Goal: Task Accomplishment & Management: Use online tool/utility

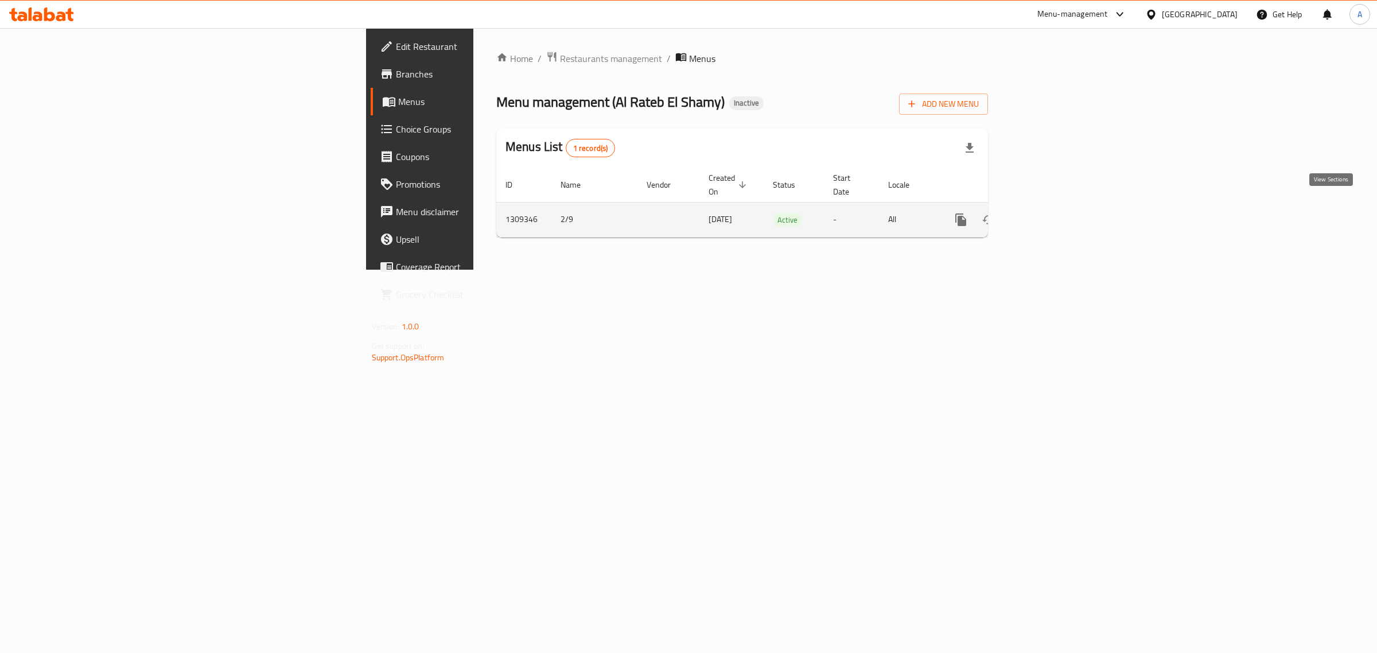
click at [1057, 216] on link "enhanced table" at bounding box center [1044, 220] width 28 height 28
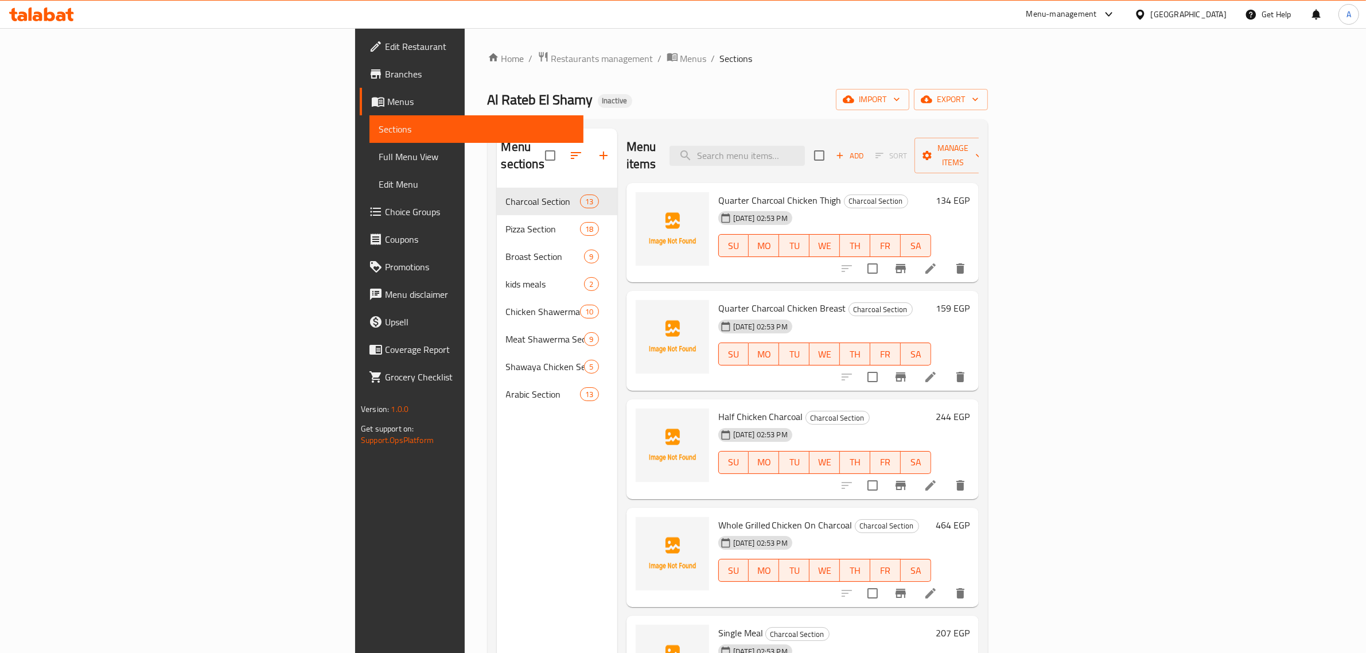
click at [957, 78] on div "Home / Restaurants management / Menus / Sections Al Rateb El Shamy Inactive imp…" at bounding box center [738, 421] width 500 height 740
click at [900, 93] on span "import" at bounding box center [872, 99] width 55 height 14
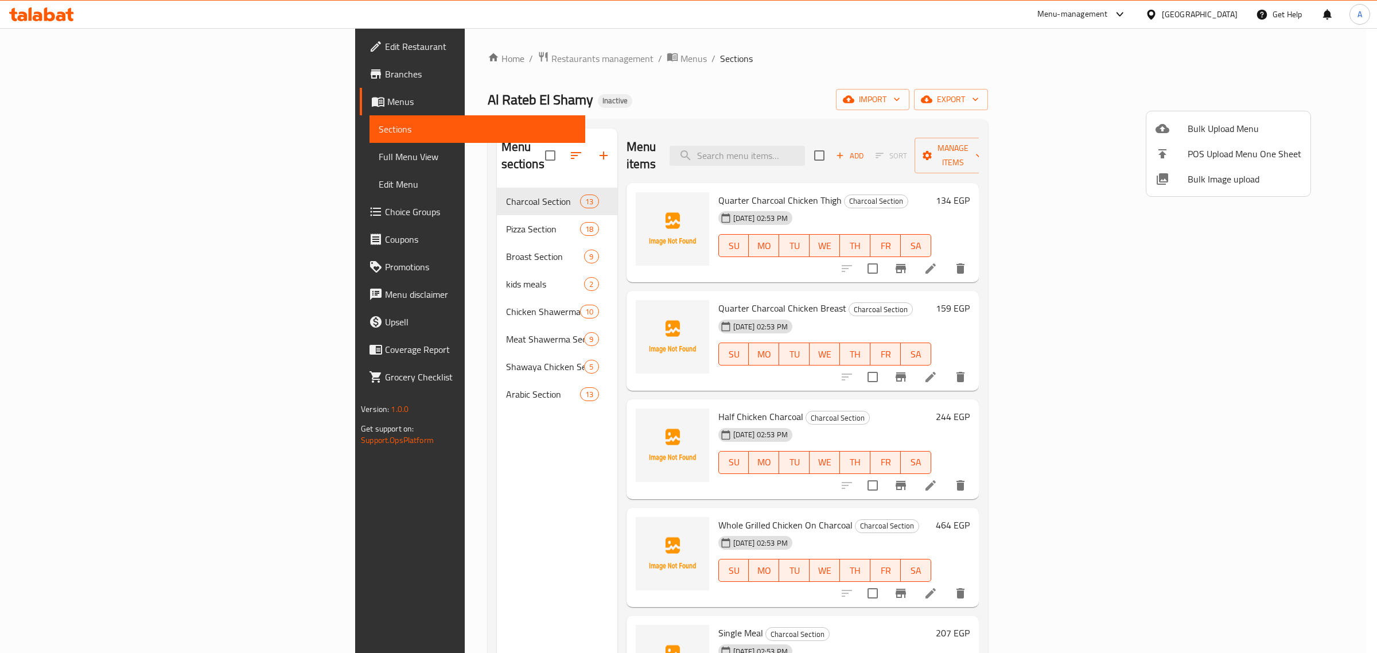
click at [1188, 122] on span "Bulk Upload Menu" at bounding box center [1245, 129] width 114 height 14
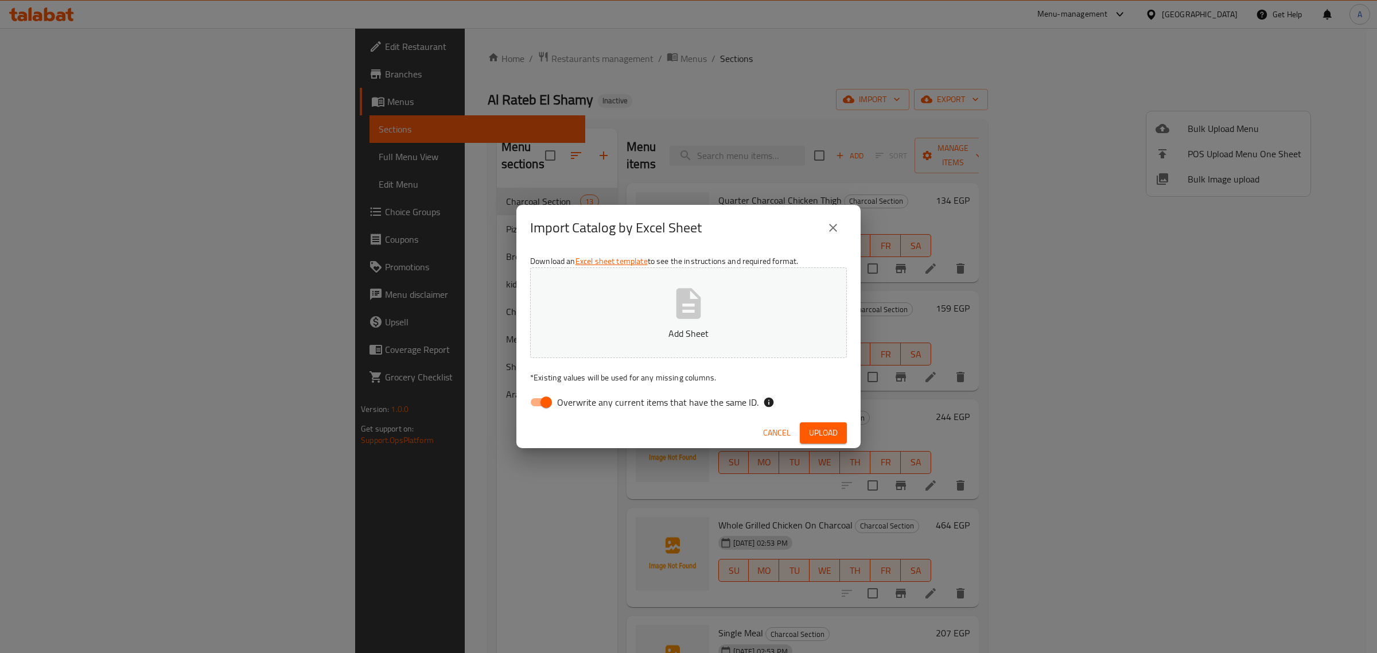
click at [594, 408] on span "Overwrite any current items that have the same ID." at bounding box center [657, 402] width 201 height 14
click at [579, 408] on input "Overwrite any current items that have the same ID." at bounding box center [545, 402] width 65 height 22
checkbox input "false"
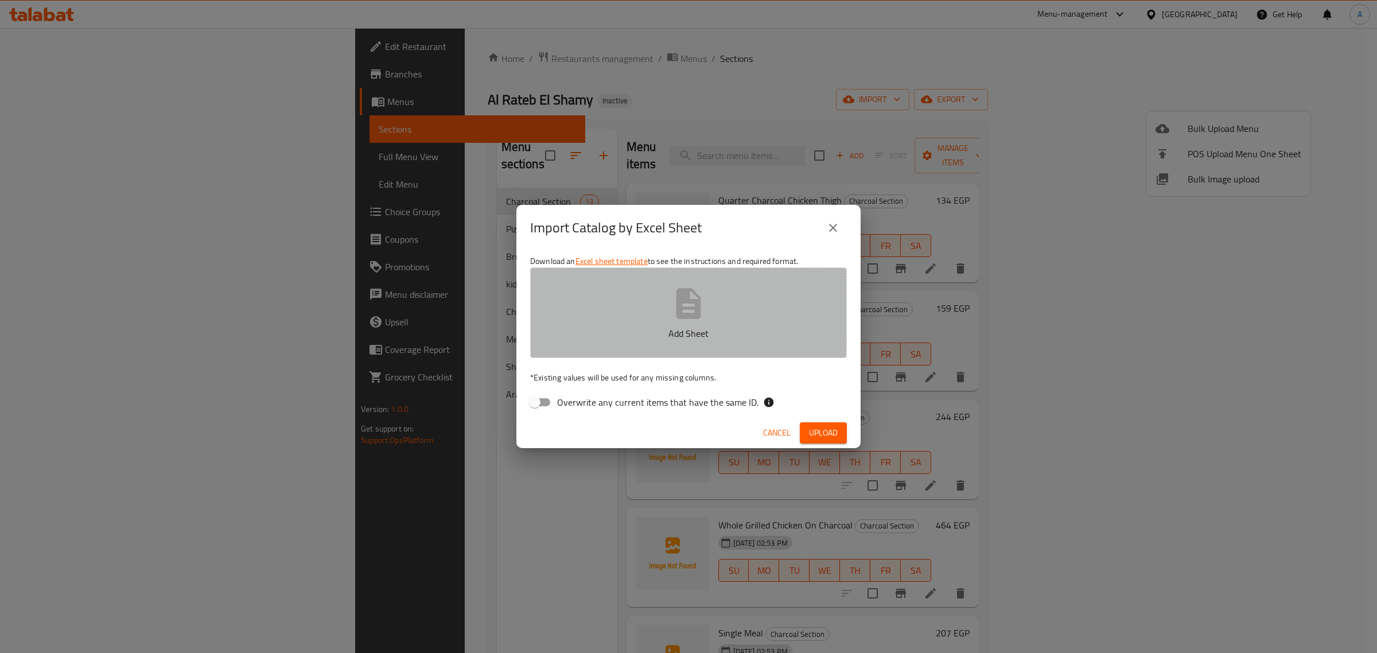
click at [661, 336] on p "Add Sheet" at bounding box center [688, 333] width 281 height 14
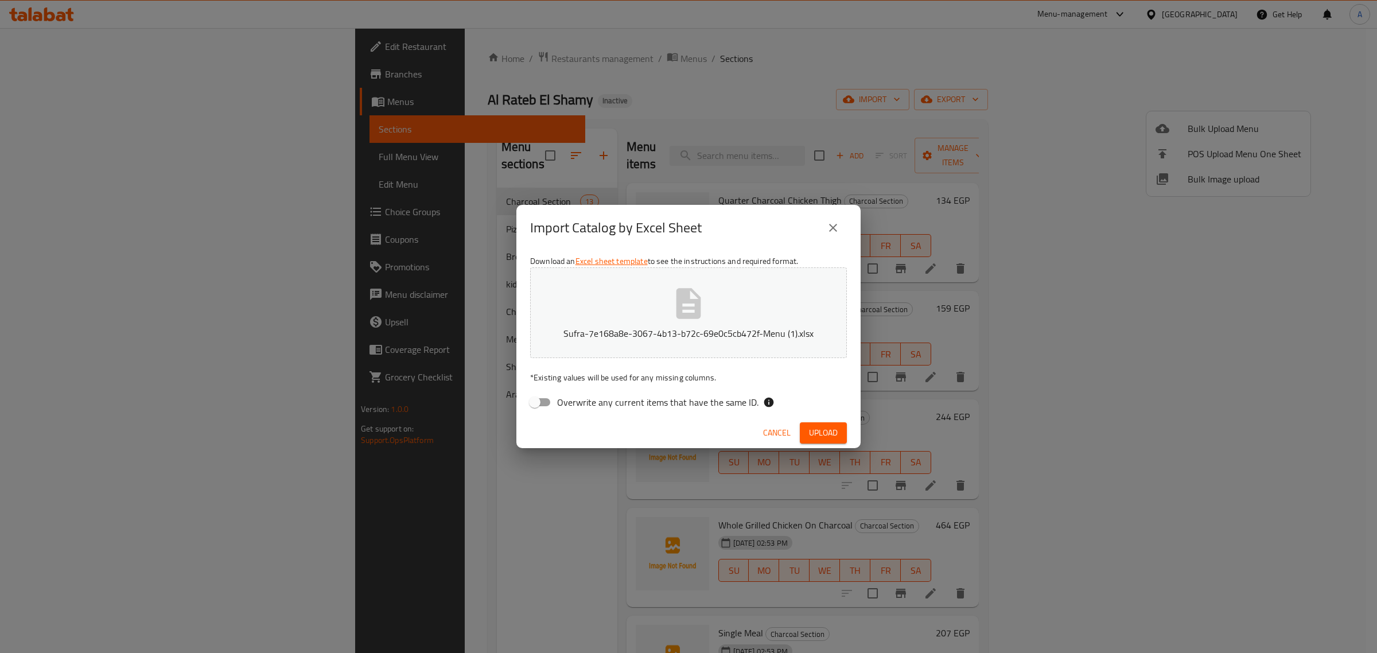
click at [816, 423] on button "Upload" at bounding box center [823, 432] width 47 height 21
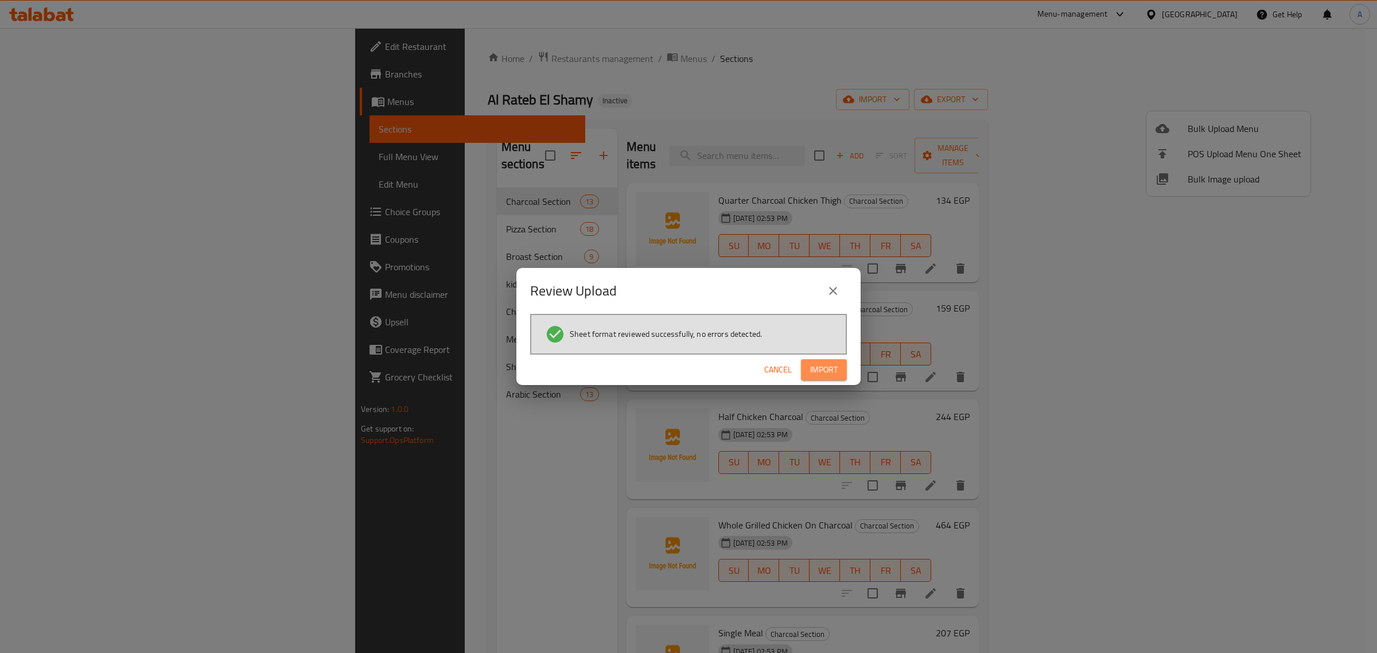
click at [819, 372] on span "Import" at bounding box center [824, 370] width 28 height 14
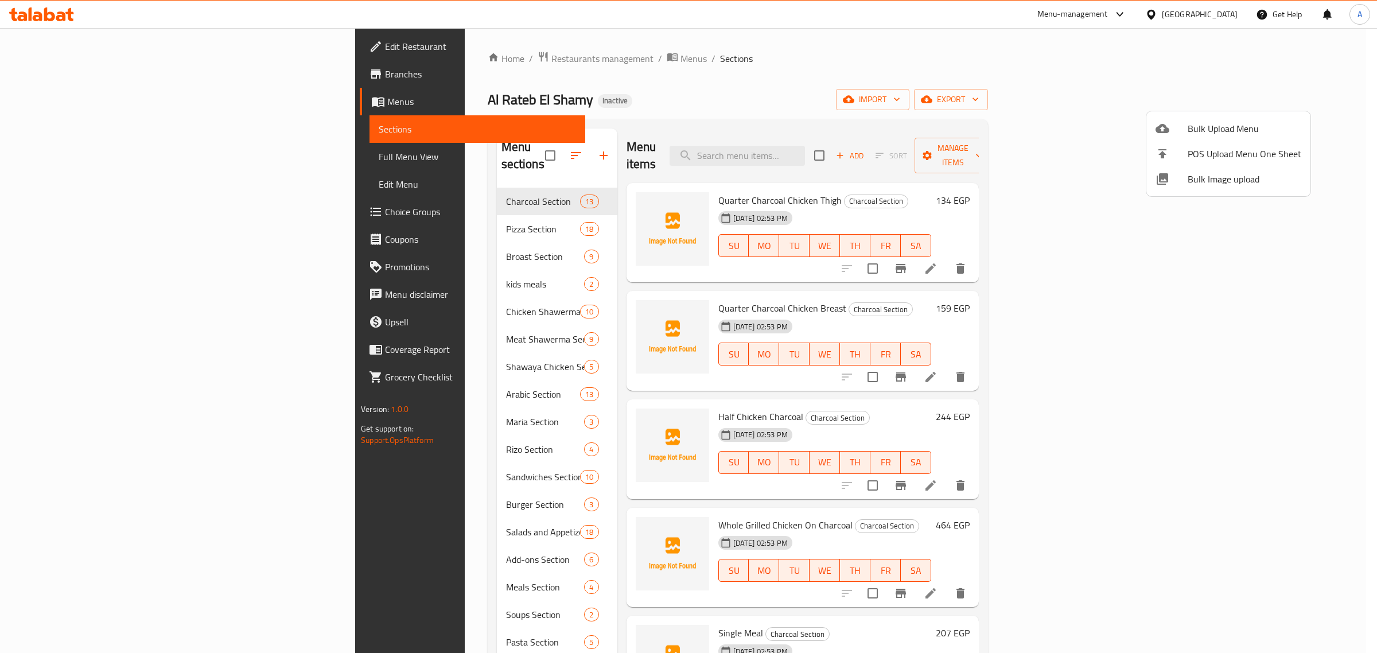
click at [331, 409] on div at bounding box center [688, 326] width 1377 height 653
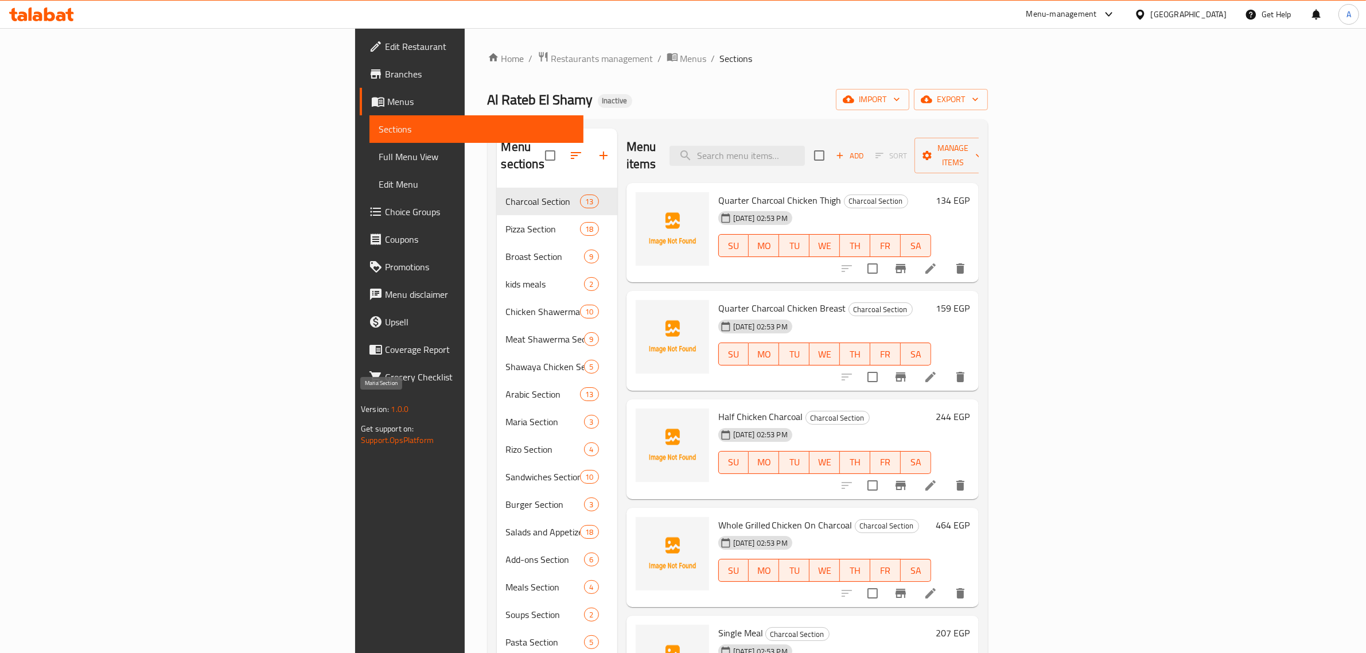
click at [506, 415] on span "Maria Section" at bounding box center [545, 422] width 79 height 14
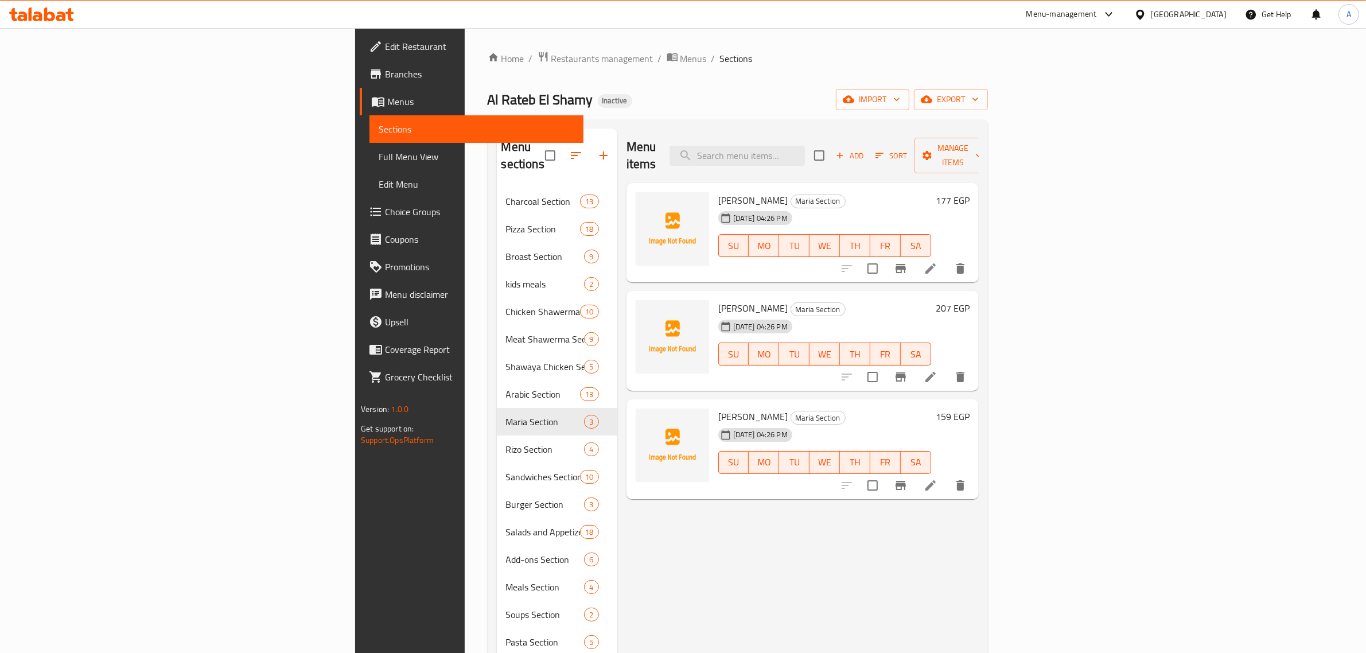
click at [584, 49] on div "Home / Restaurants management / Menus / Sections Al Rateb El Shamy Inactive imp…" at bounding box center [738, 420] width 546 height 785
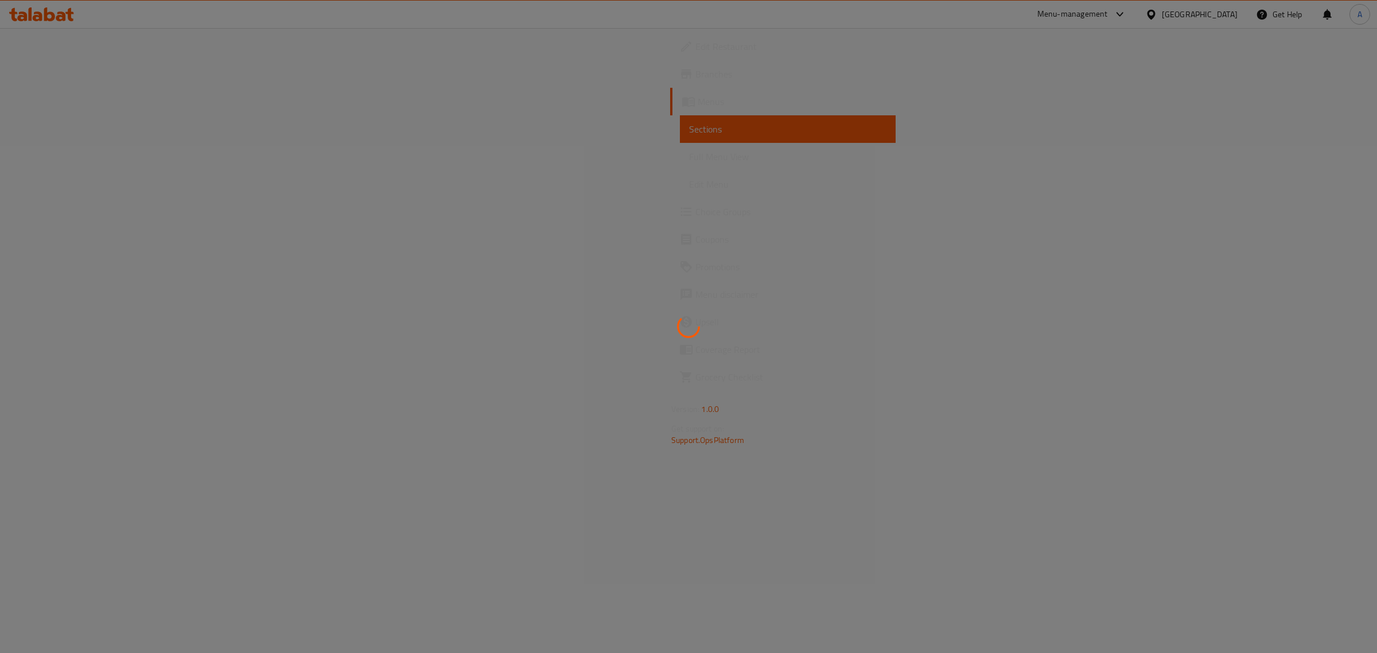
click at [76, 211] on div at bounding box center [688, 326] width 1377 height 653
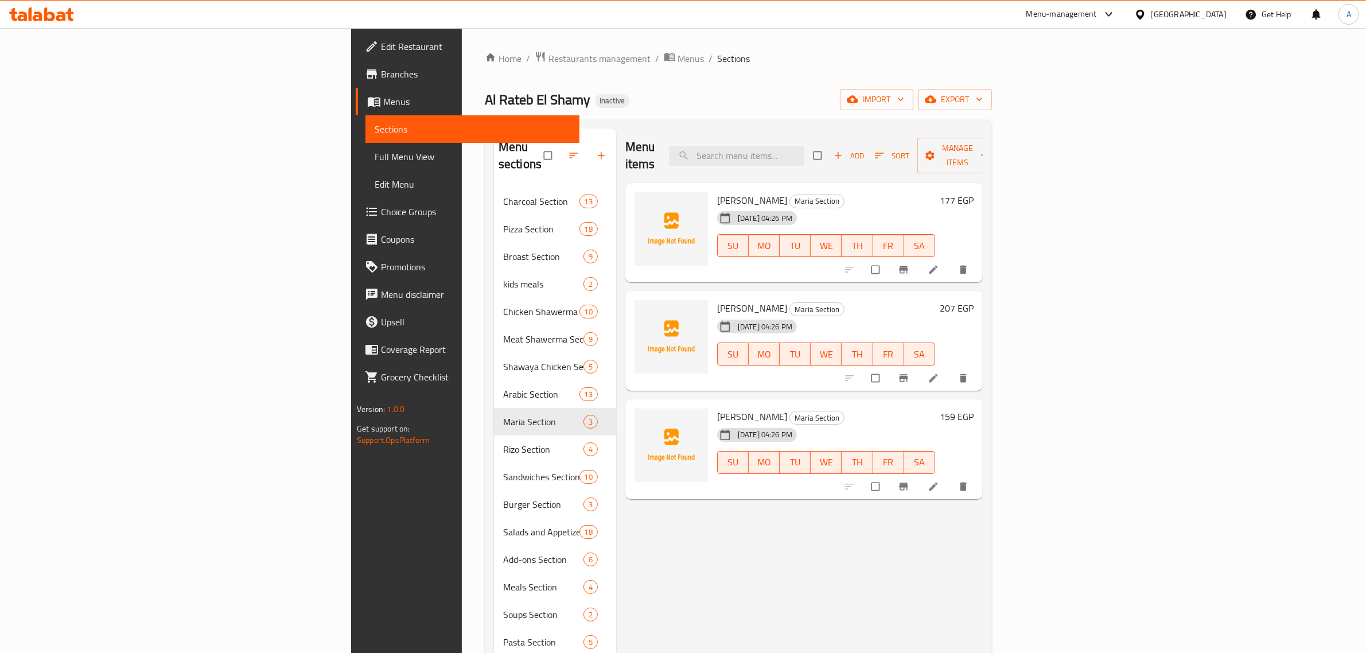
click at [381, 211] on span "Choice Groups" at bounding box center [475, 212] width 189 height 14
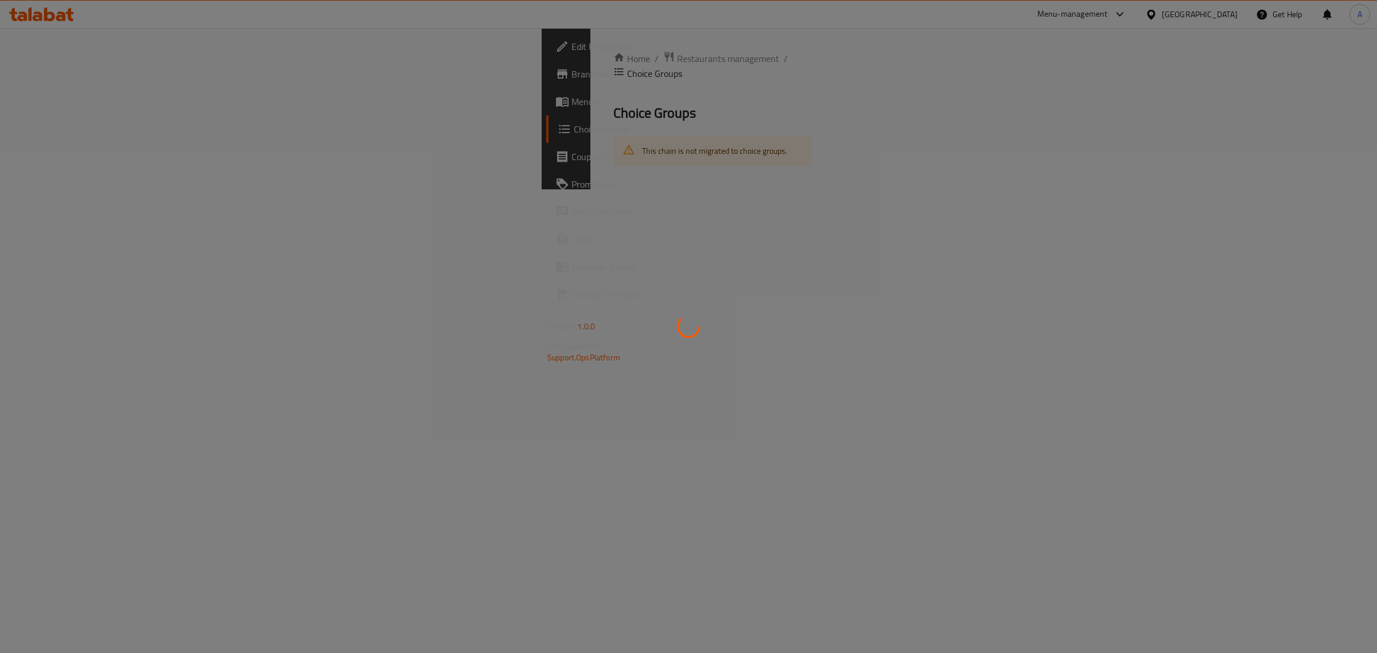
click at [76, 211] on div at bounding box center [688, 326] width 1377 height 653
click at [629, 78] on div at bounding box center [688, 326] width 1377 height 653
click at [581, 115] on div at bounding box center [688, 326] width 1377 height 653
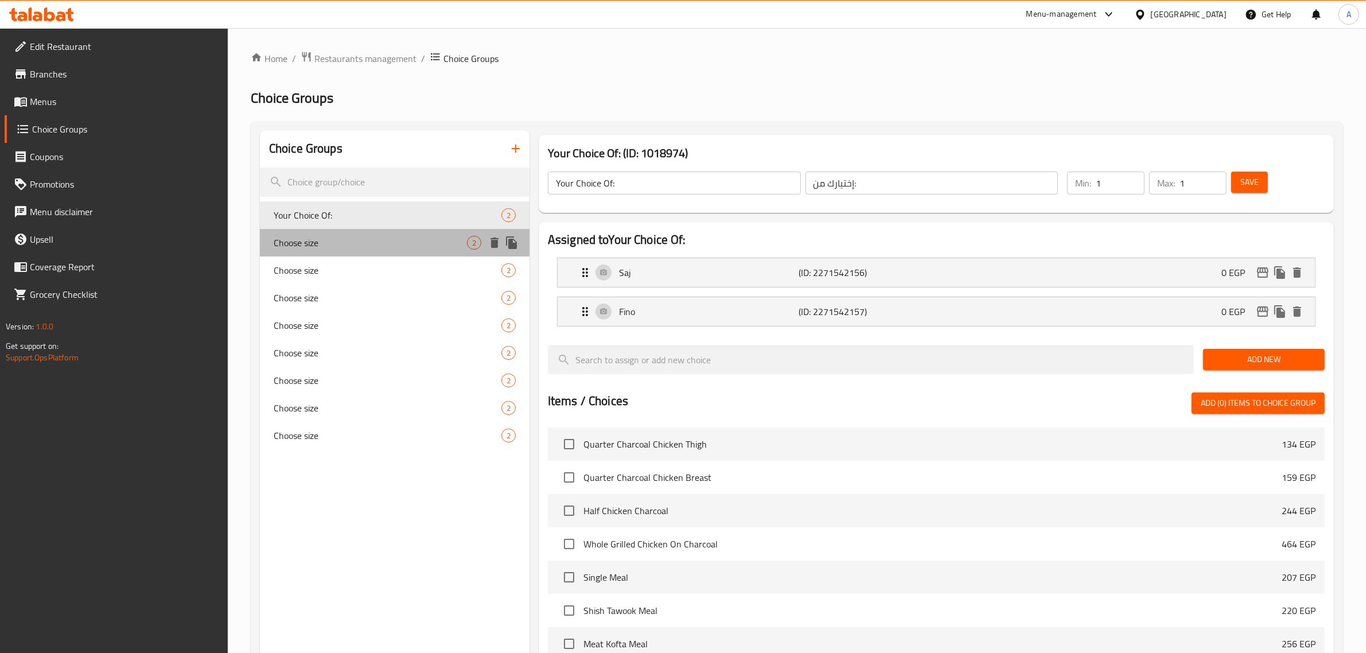
click at [345, 251] on div "Choose size 2" at bounding box center [395, 243] width 270 height 28
type input "Choose size"
type input "اختر الحجم"
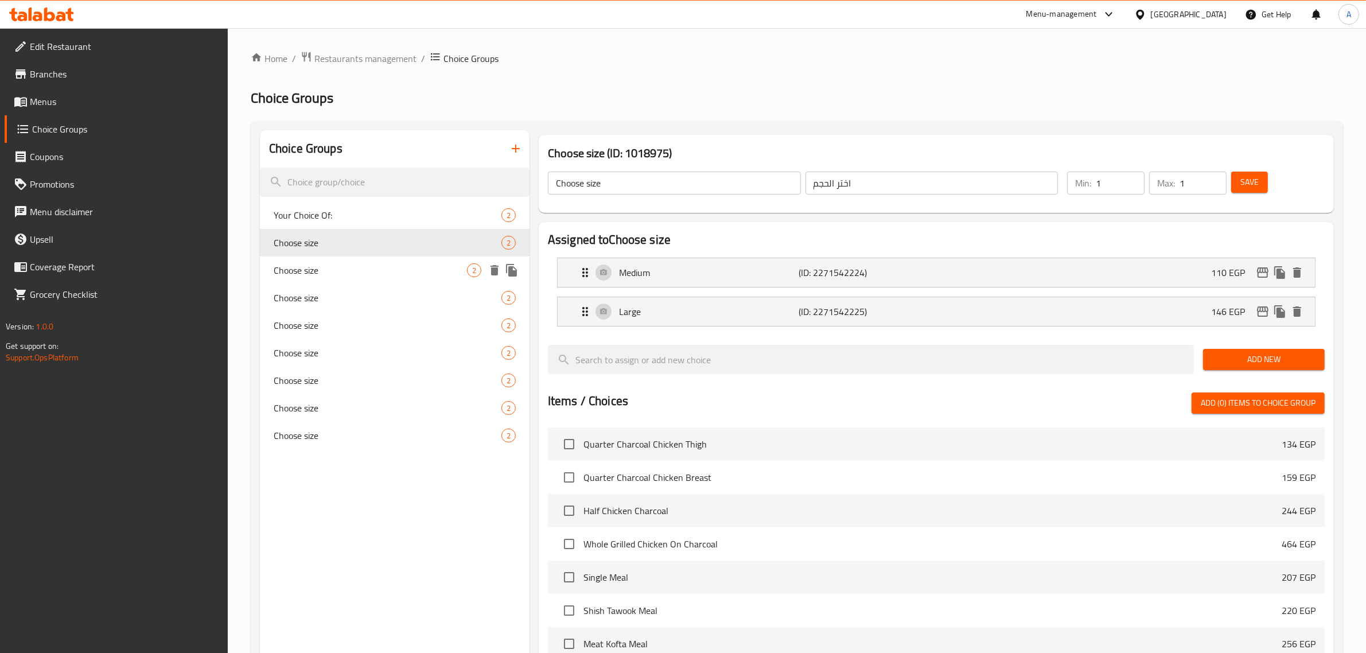
click at [339, 273] on span "Choose size" at bounding box center [370, 270] width 193 height 14
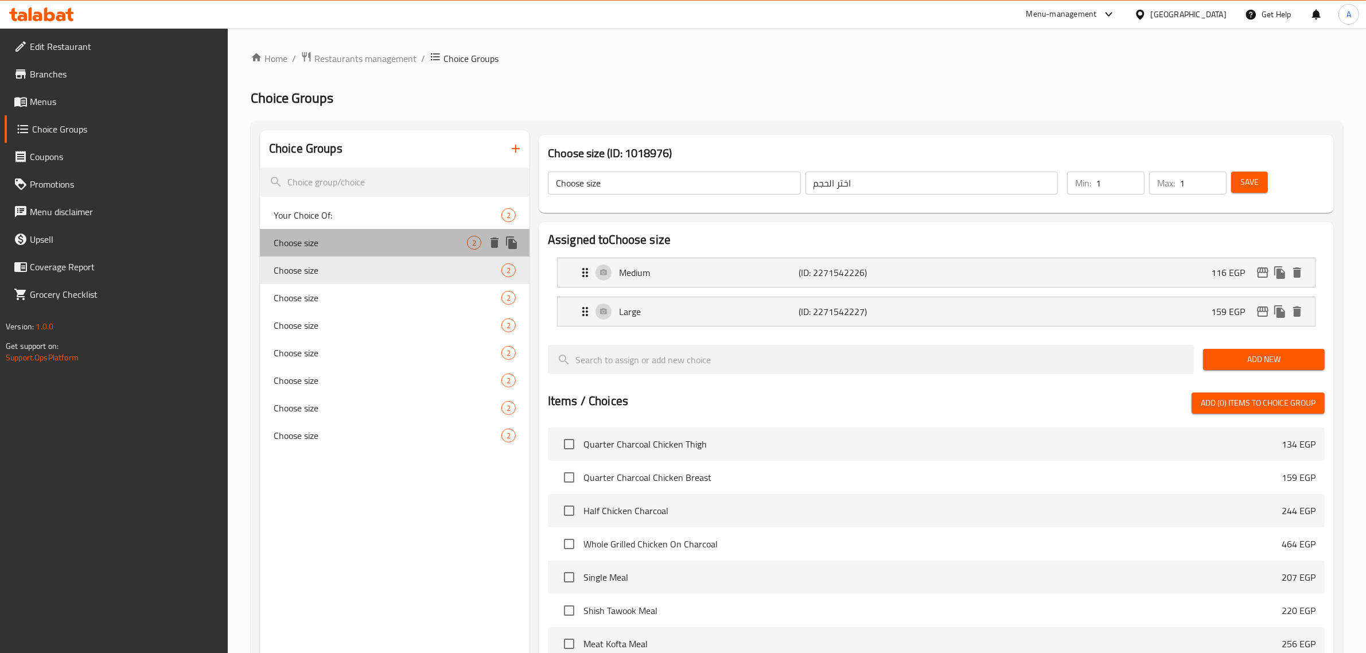
click at [339, 248] on span "Choose size" at bounding box center [370, 243] width 193 height 14
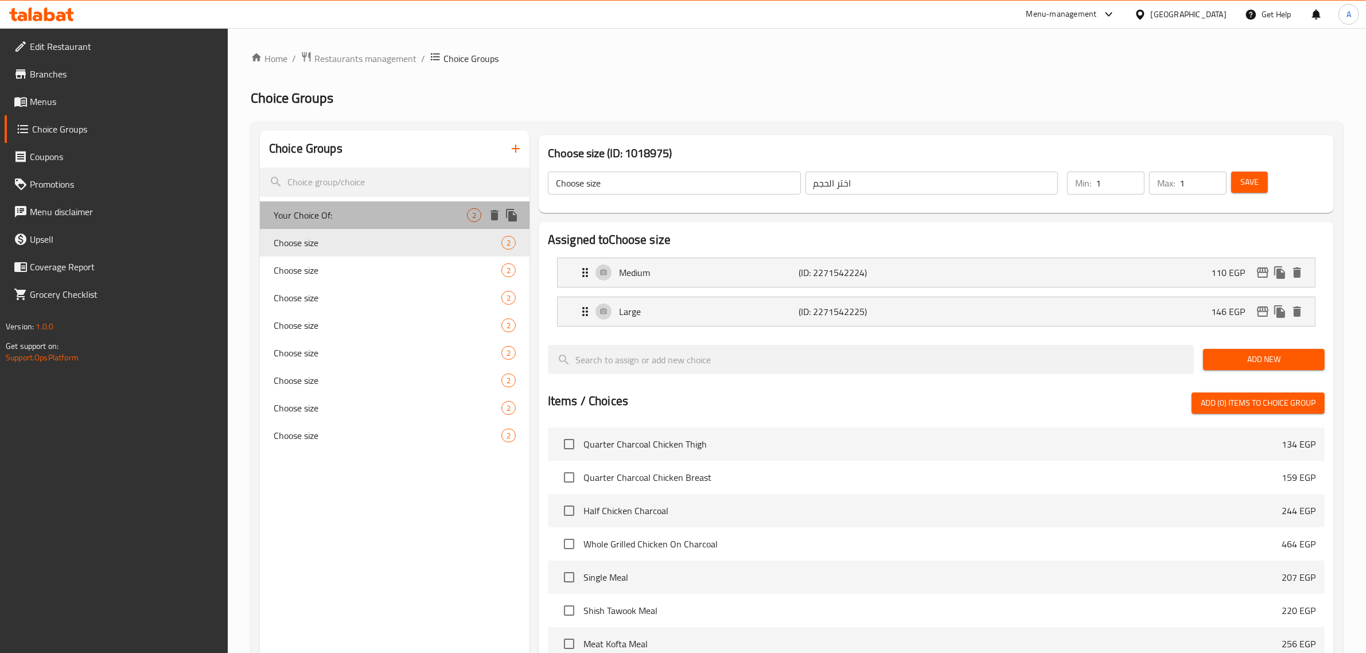
click at [320, 220] on span "Your Choice Of:" at bounding box center [370, 215] width 193 height 14
type input "Your Choice Of:"
type input "إختيارك من:"
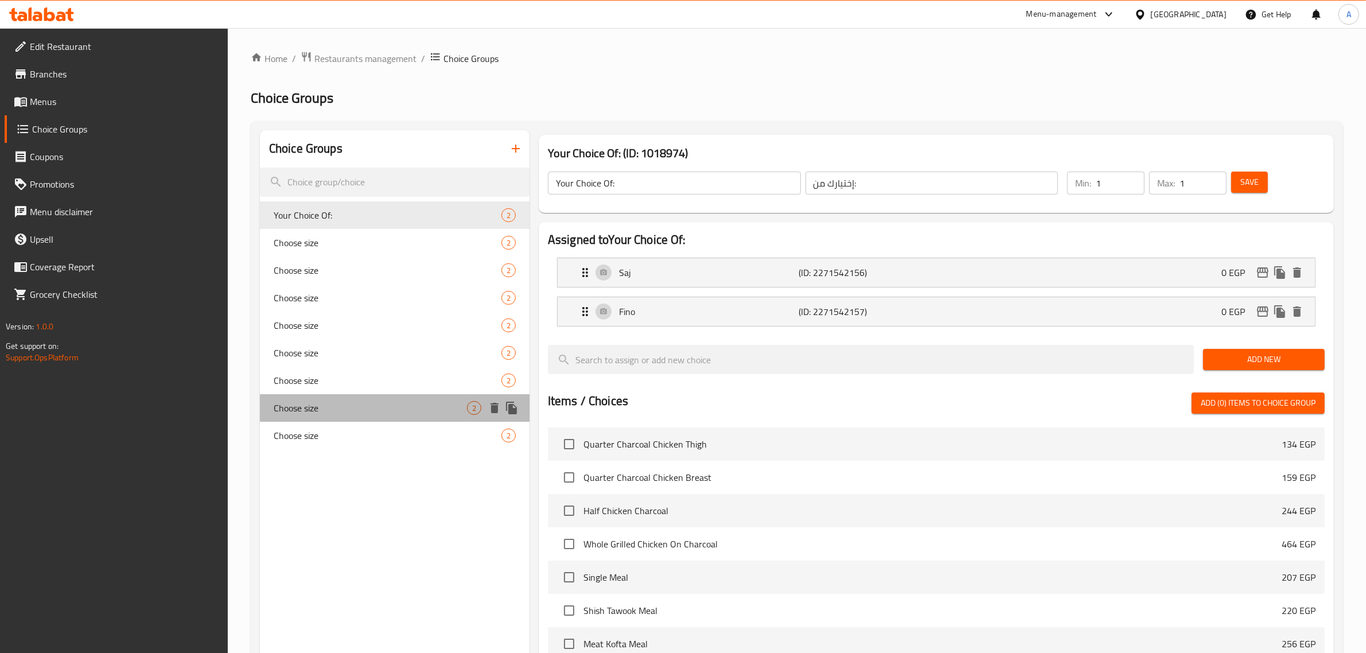
click at [365, 398] on div "Choose size 2" at bounding box center [395, 408] width 270 height 28
type input "Choose size"
type input "اختر الحجم"
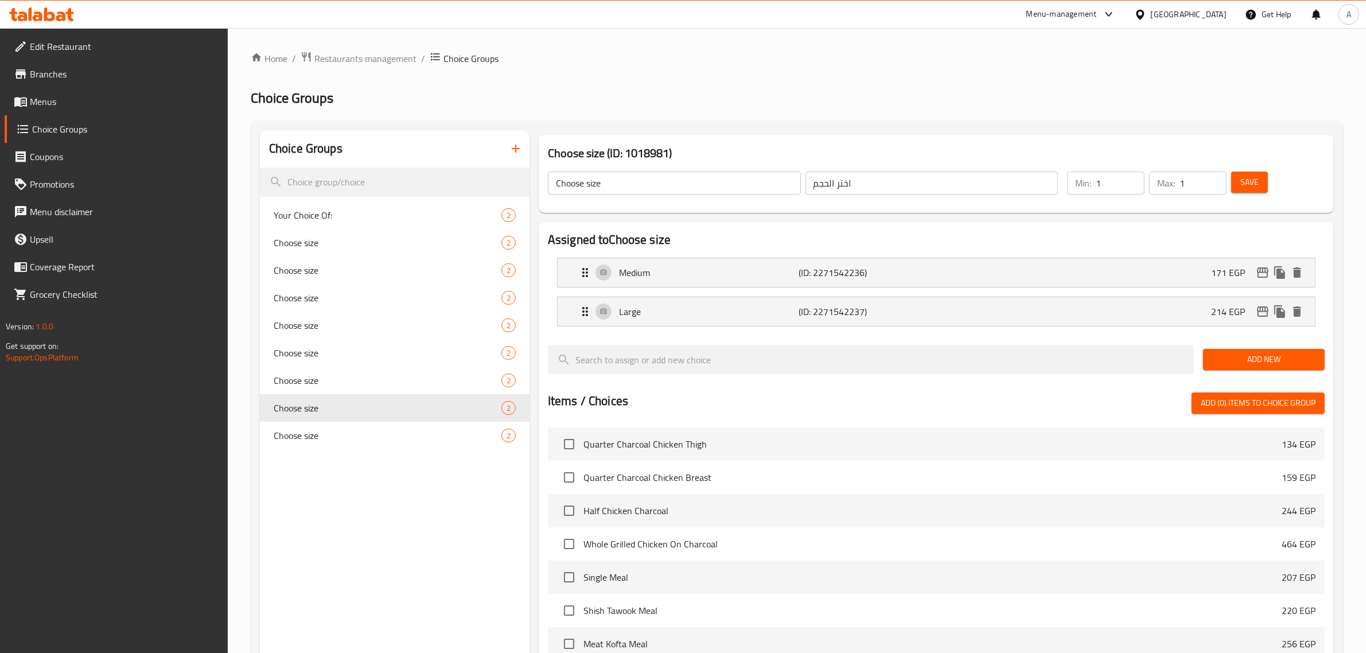
click at [525, 145] on button "button" at bounding box center [516, 149] width 28 height 28
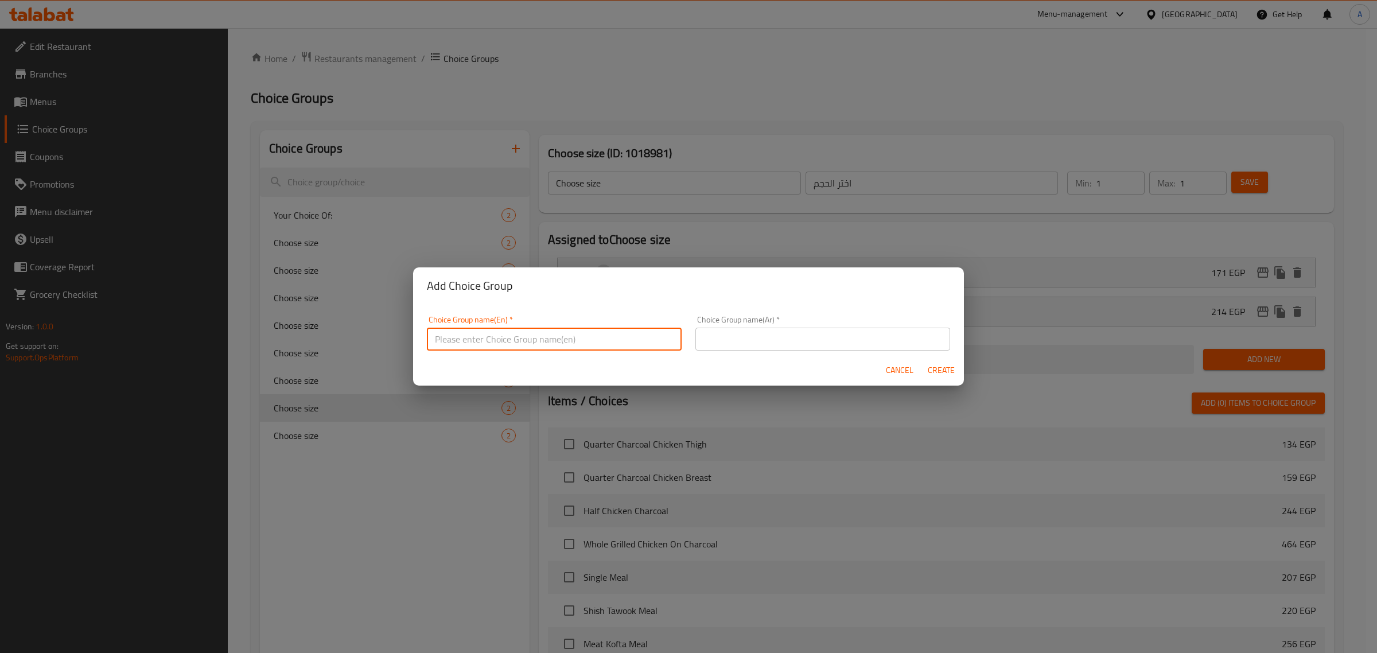
click at [466, 336] on input "text" at bounding box center [554, 339] width 255 height 23
type input "Your Choice Of:"
click at [764, 336] on input "text" at bounding box center [822, 339] width 255 height 23
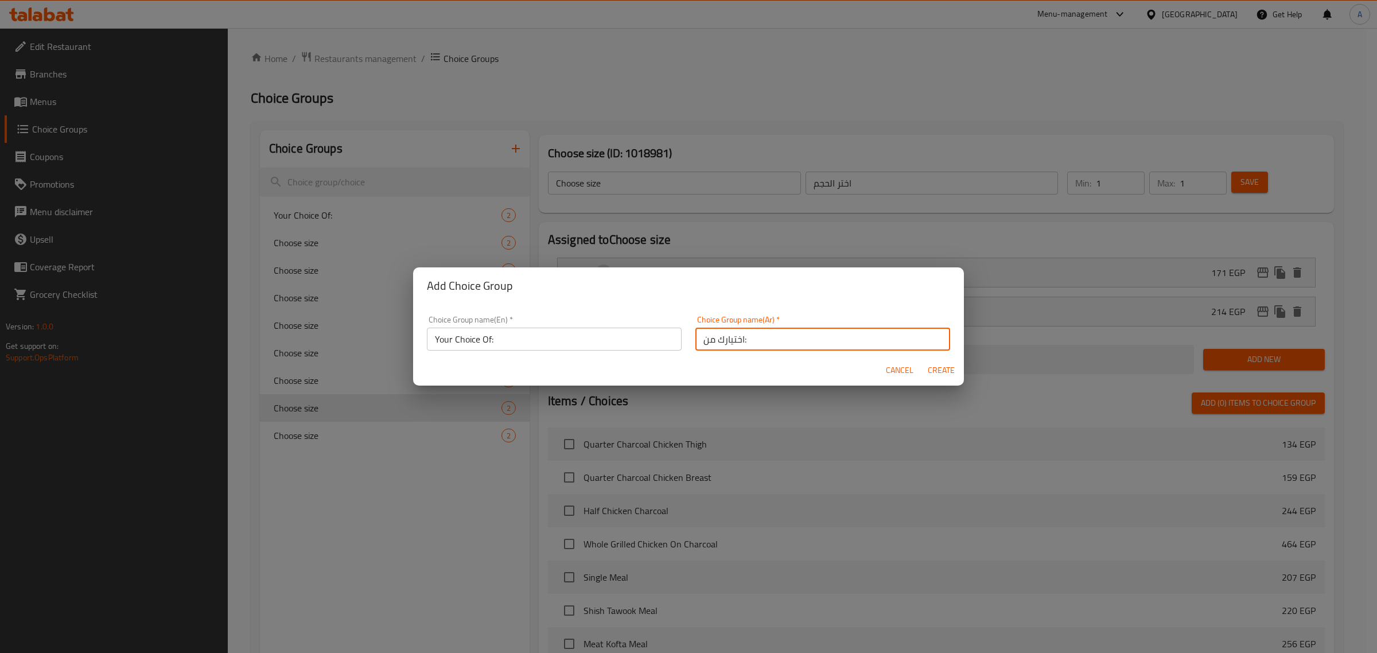
type input "اختيارك من:"
click at [936, 373] on span "Create" at bounding box center [941, 370] width 28 height 14
type input "Your Choice Of:"
type input "اختيارك من:"
type input "0"
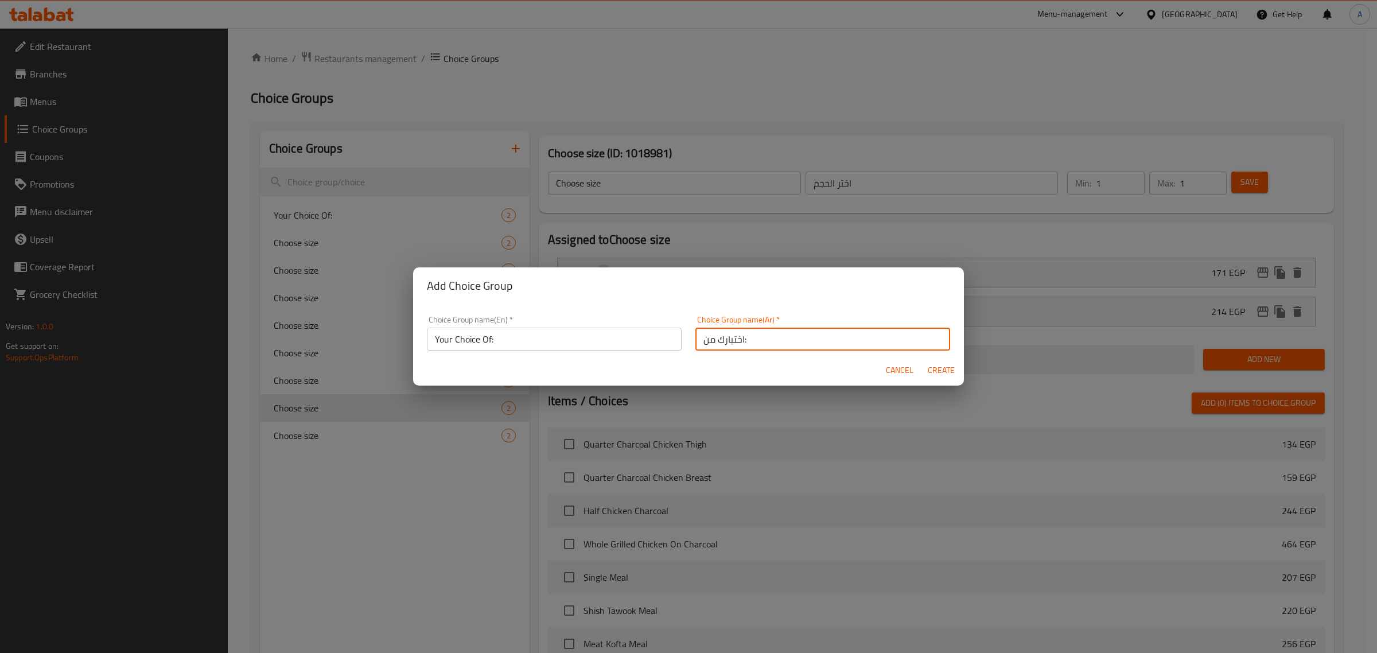
type input "0"
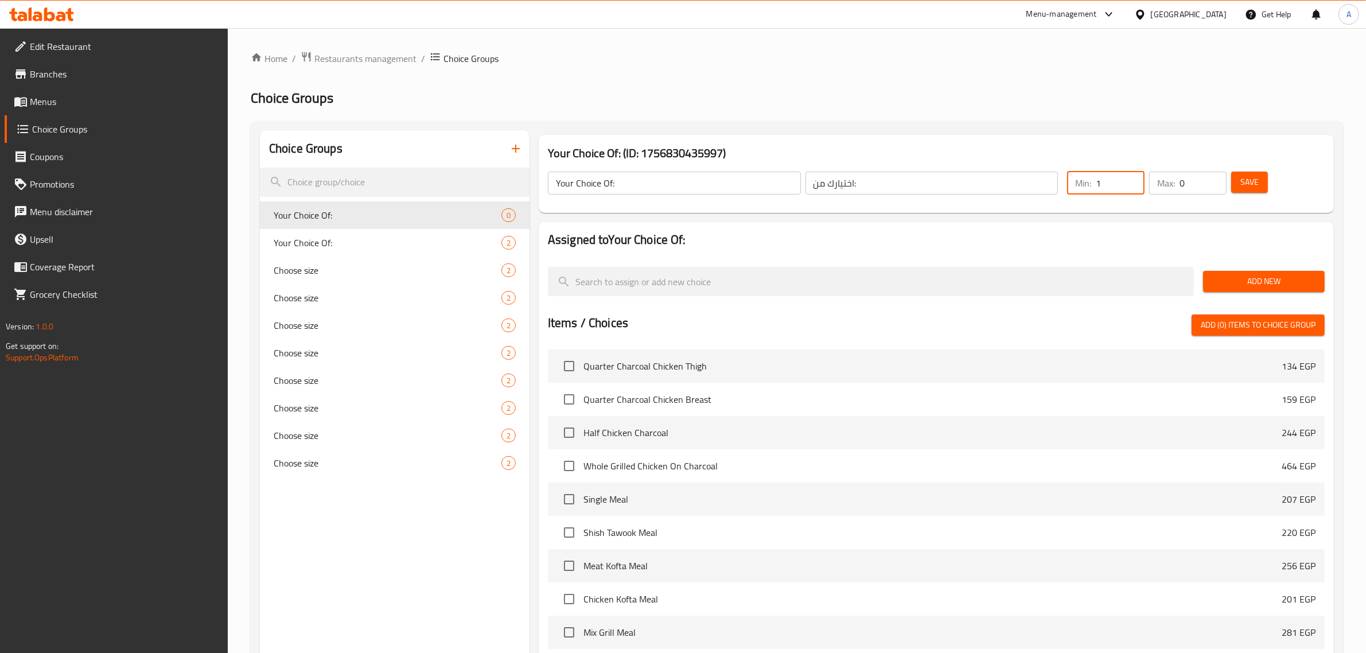
type input "1"
click at [1129, 181] on input "1" at bounding box center [1120, 183] width 49 height 23
type input "1"
click at [1214, 176] on input "1" at bounding box center [1203, 183] width 47 height 23
click at [1250, 290] on button "Add New" at bounding box center [1264, 281] width 122 height 21
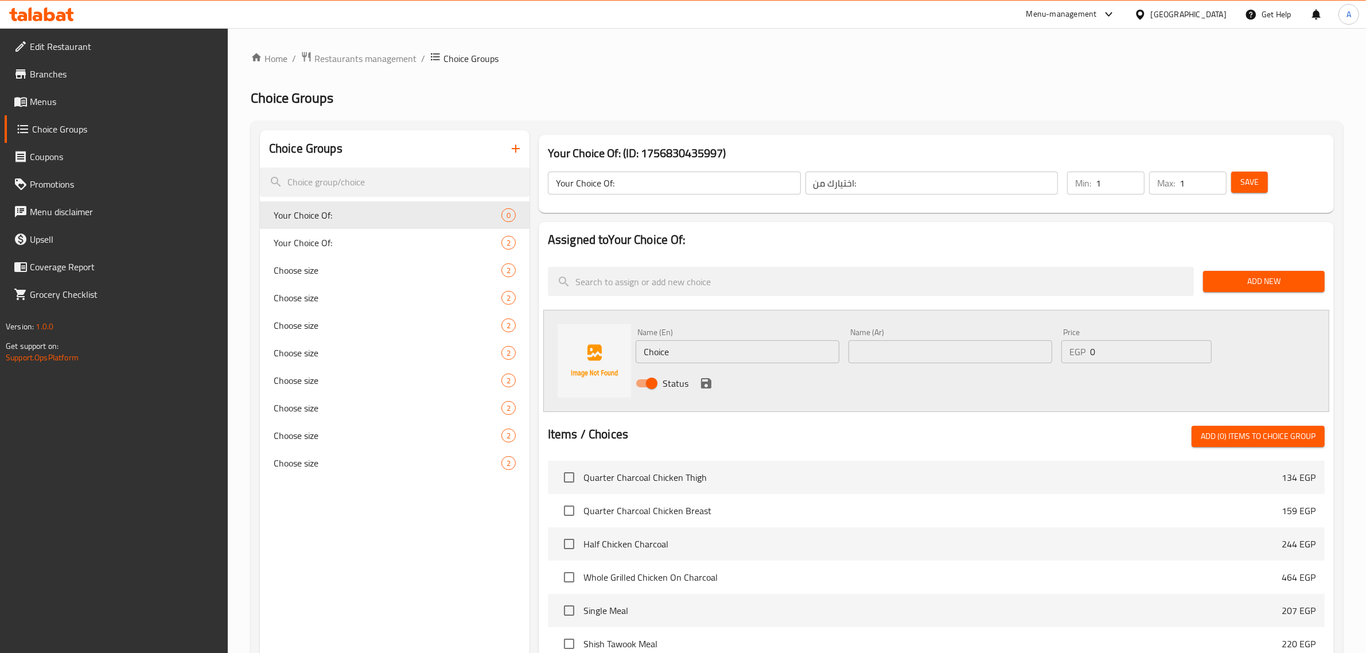
click at [707, 340] on input "Choice" at bounding box center [738, 351] width 204 height 23
paste input "[DEMOGRAPHIC_DATA]"
type input "[DEMOGRAPHIC_DATA]"
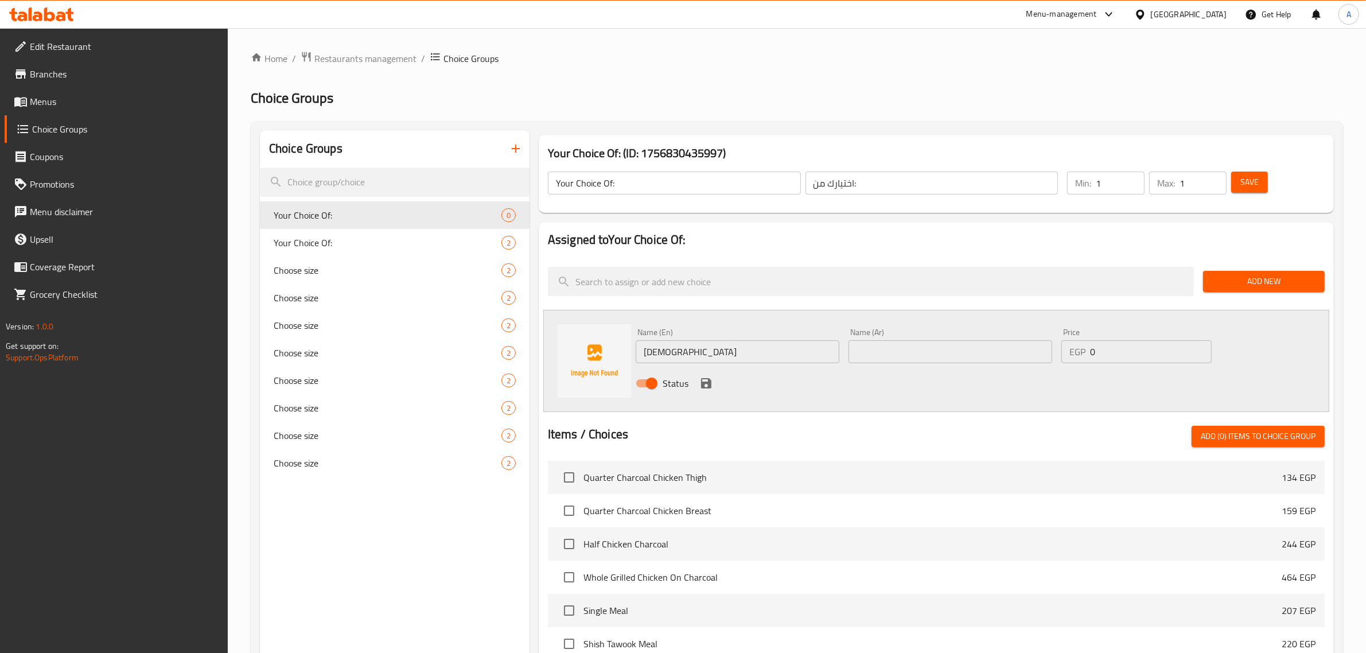
click at [882, 364] on div "Name (Ar) Name (Ar)" at bounding box center [950, 346] width 213 height 44
click at [893, 353] on input "text" at bounding box center [951, 351] width 204 height 23
paste input "سوري"
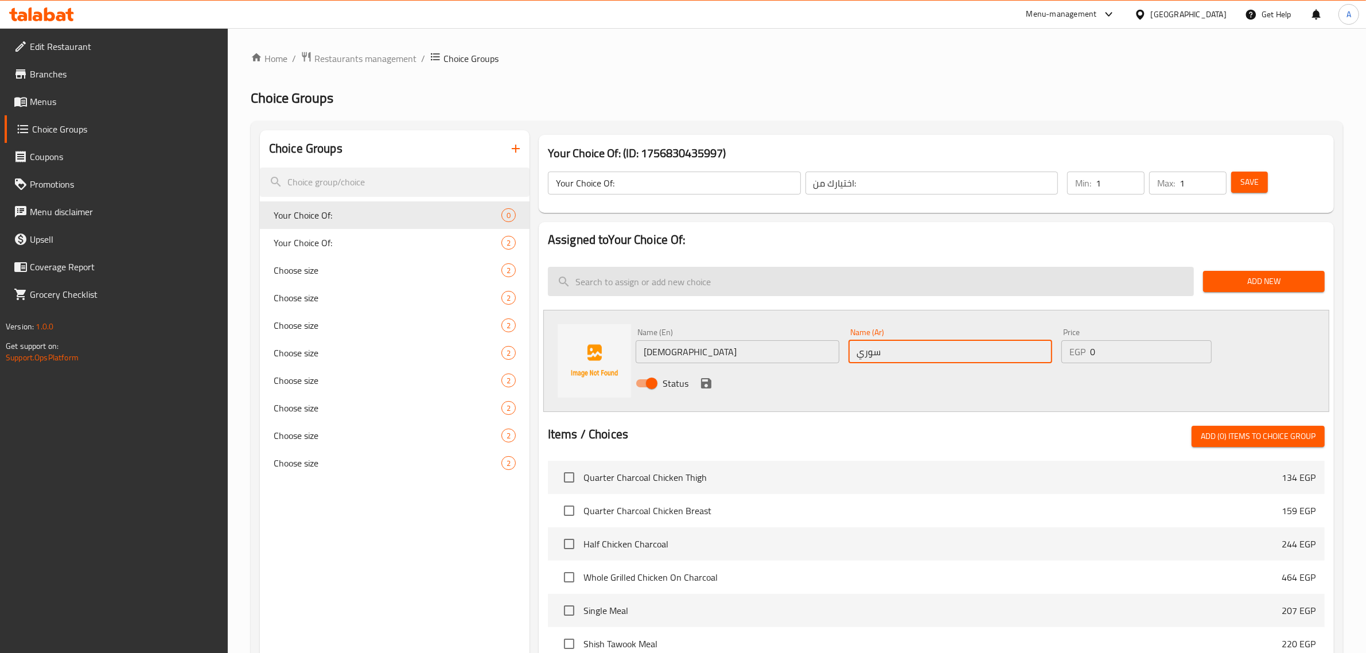
type input "سوري"
click at [698, 380] on button "save" at bounding box center [706, 383] width 17 height 17
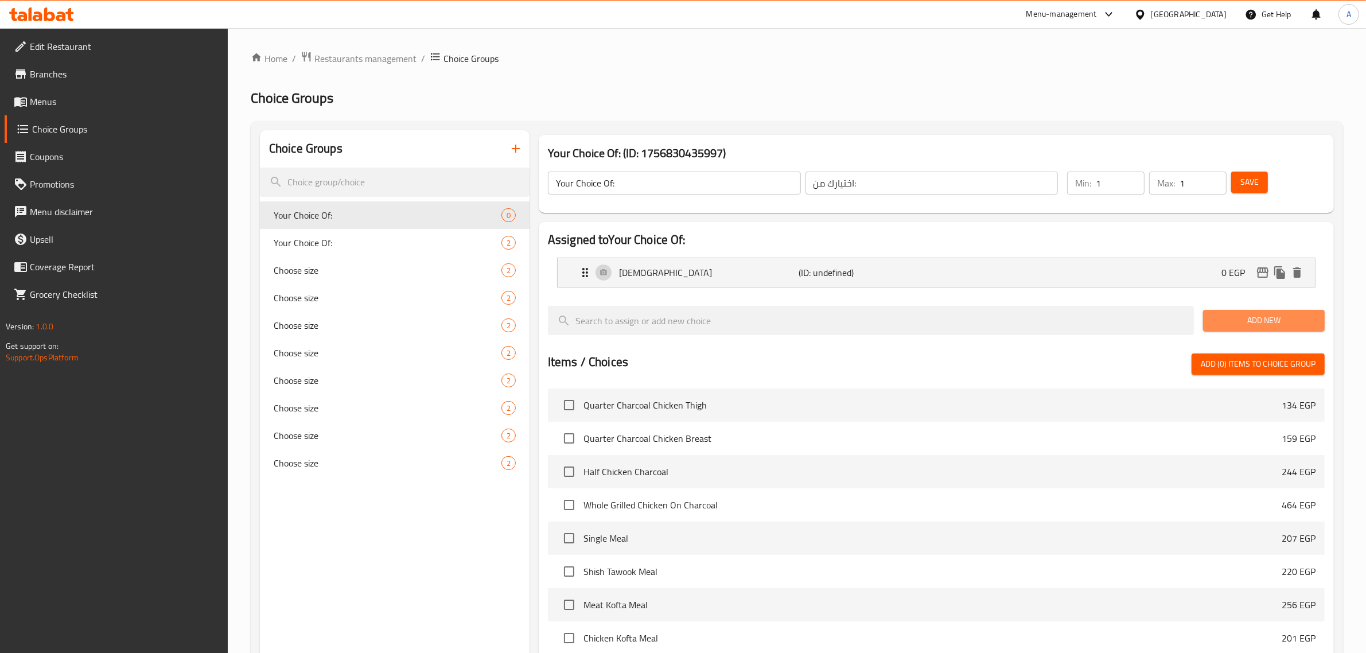
click at [1291, 321] on span "Add New" at bounding box center [1263, 320] width 103 height 14
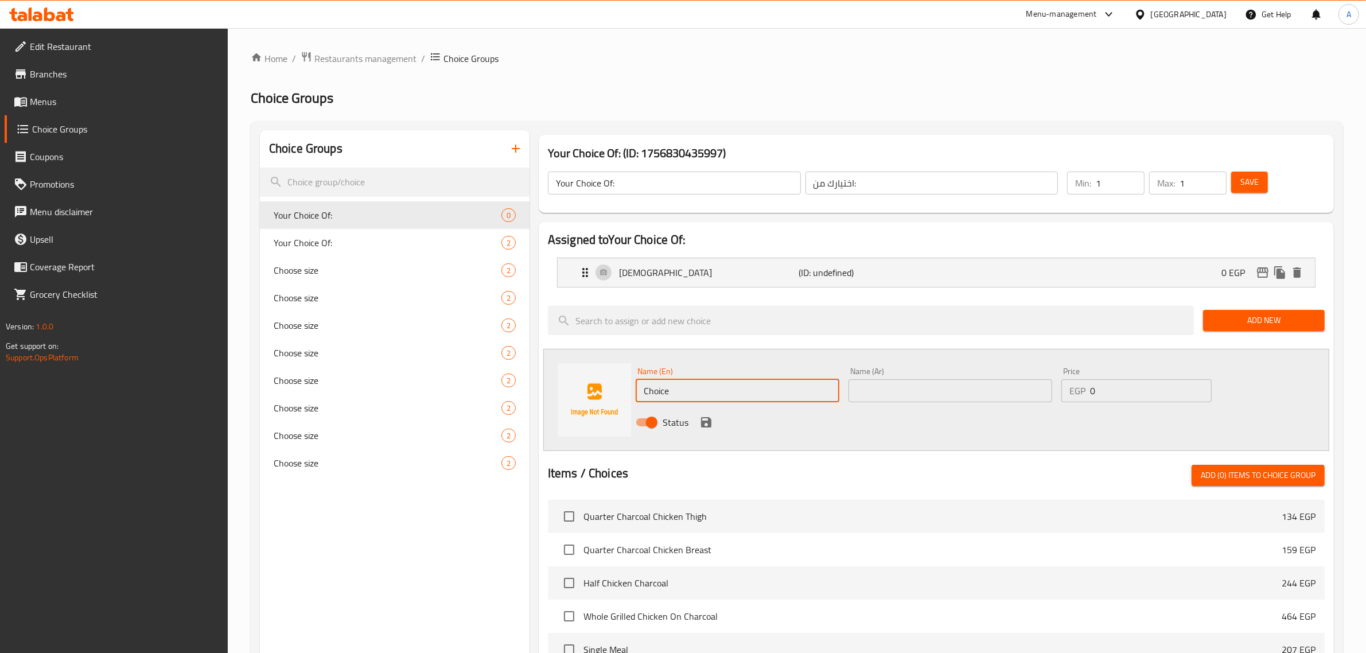
click at [748, 402] on input "Choice" at bounding box center [738, 390] width 204 height 23
paste input "French"
type input "French"
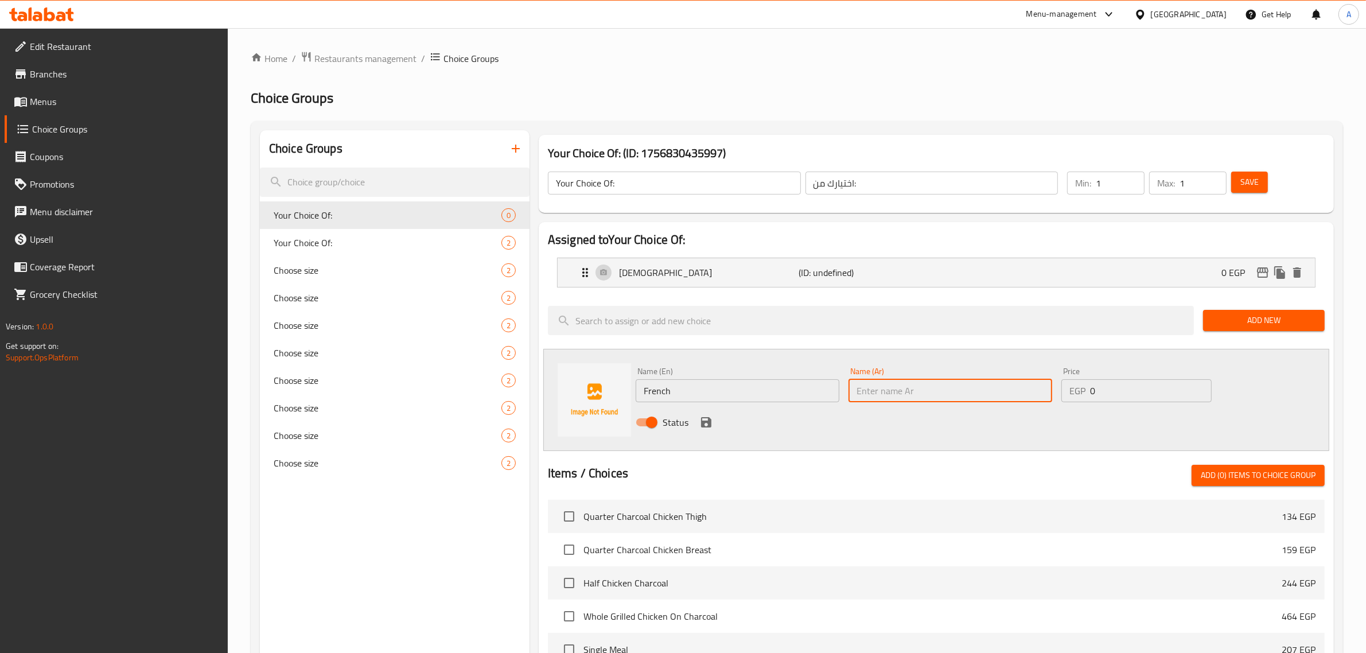
drag, startPoint x: 897, startPoint y: 396, endPoint x: 842, endPoint y: 418, distance: 59.0
click at [897, 396] on input "text" at bounding box center [951, 390] width 204 height 23
paste input "فرنسي"
type input "فرنسي"
click at [710, 418] on icon "save" at bounding box center [706, 422] width 14 height 14
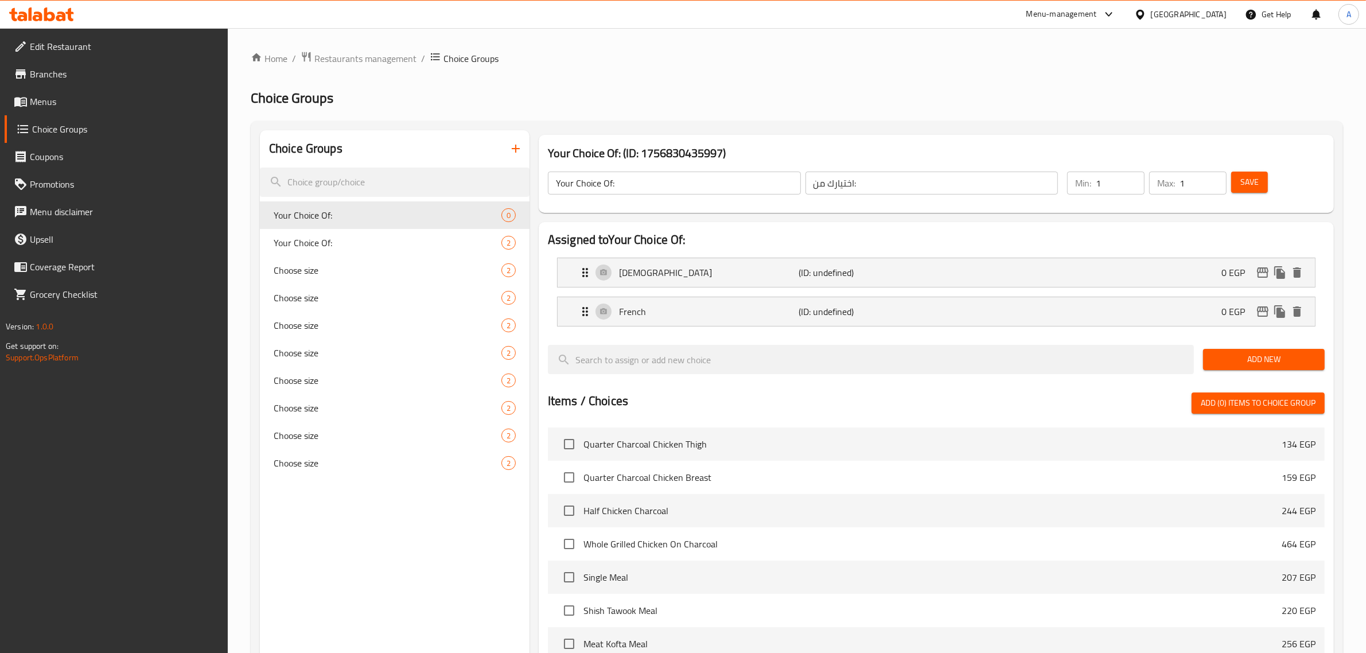
click at [1249, 191] on button "Save" at bounding box center [1249, 182] width 37 height 21
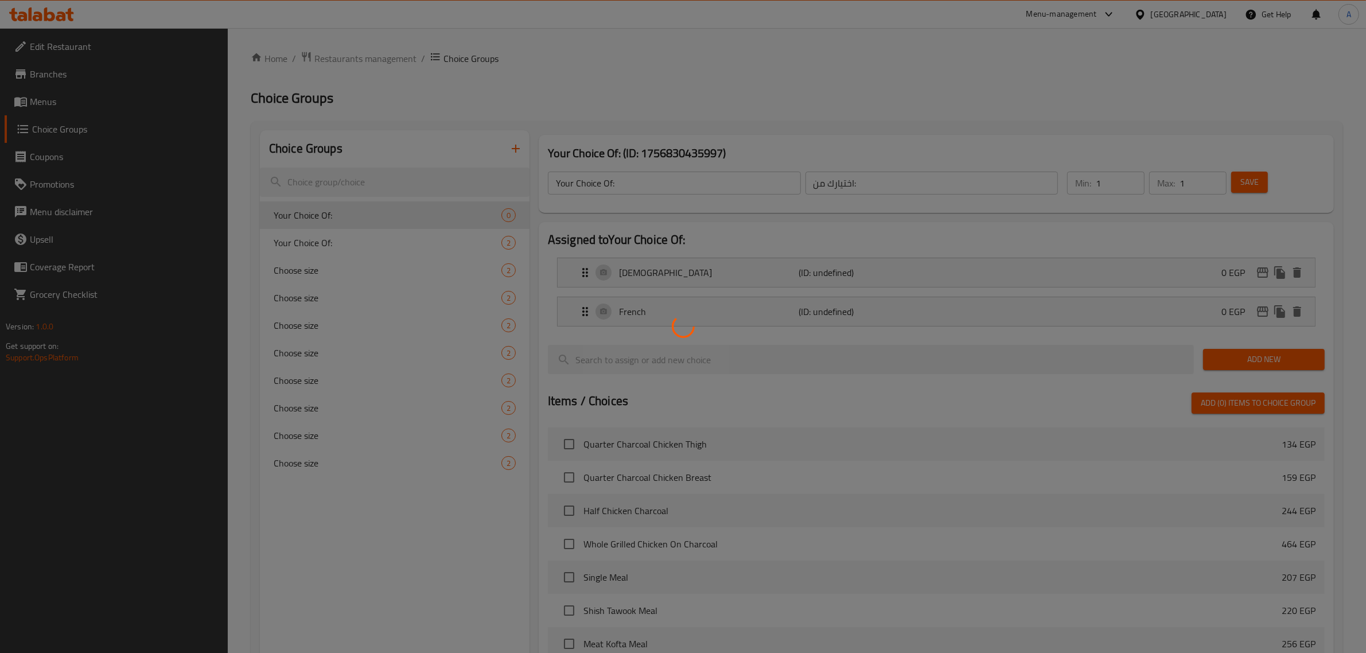
click at [997, 107] on div at bounding box center [683, 326] width 1366 height 653
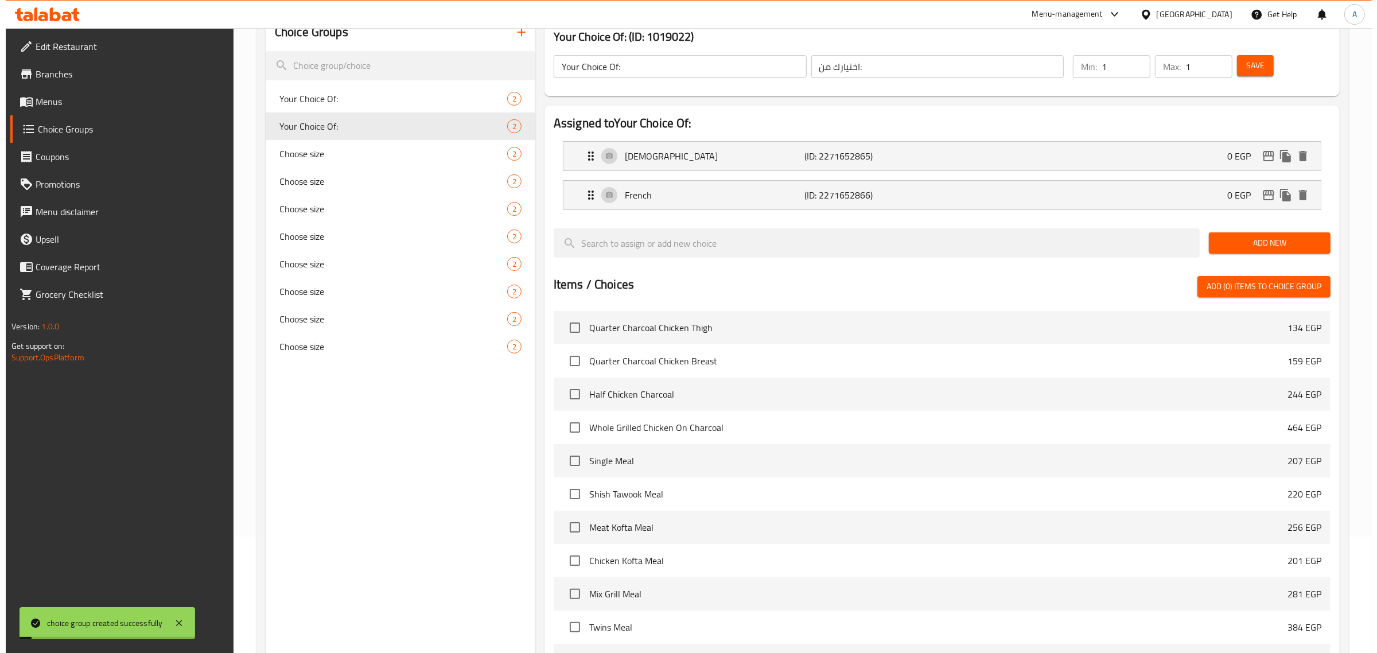
scroll to position [288, 0]
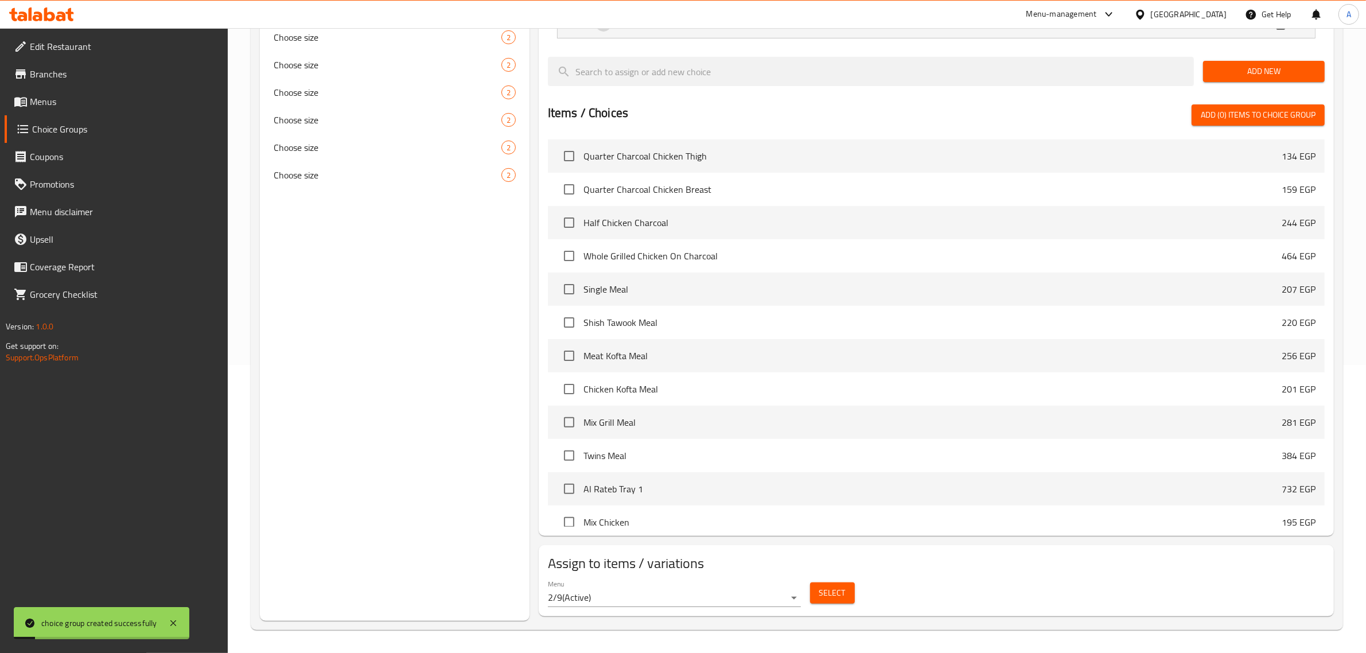
click at [841, 602] on button "Select" at bounding box center [832, 592] width 45 height 21
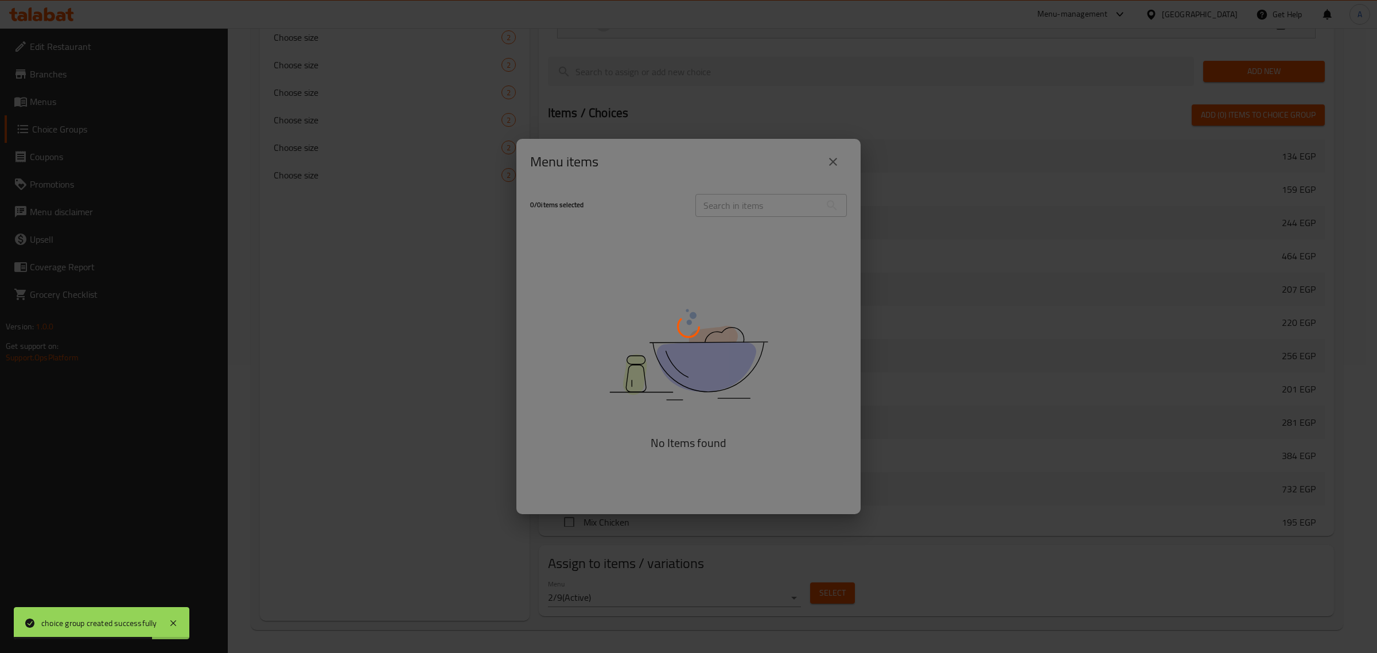
click at [604, 161] on div at bounding box center [688, 326] width 1377 height 653
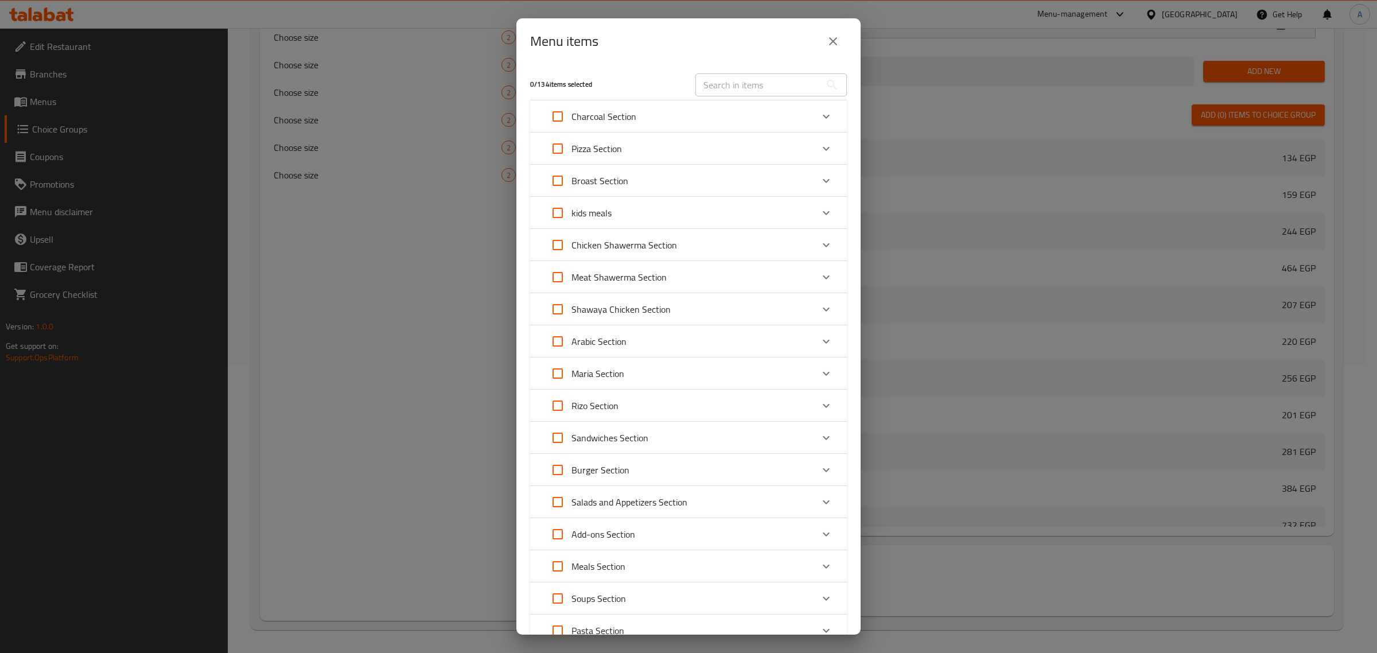
click at [739, 87] on input "text" at bounding box center [757, 84] width 125 height 23
paste input "Kebab Sandwich"
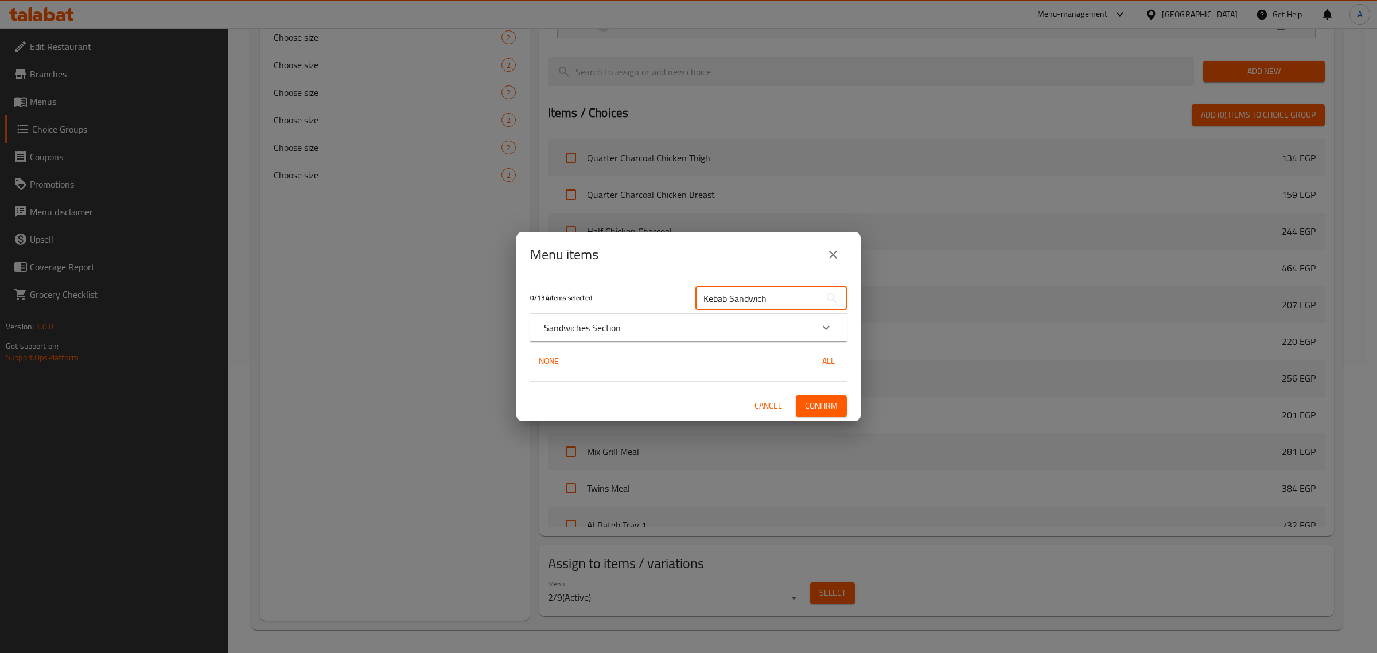
type input "Kebab Sandwich"
click at [602, 336] on div "Sandwiches Section" at bounding box center [688, 328] width 317 height 28
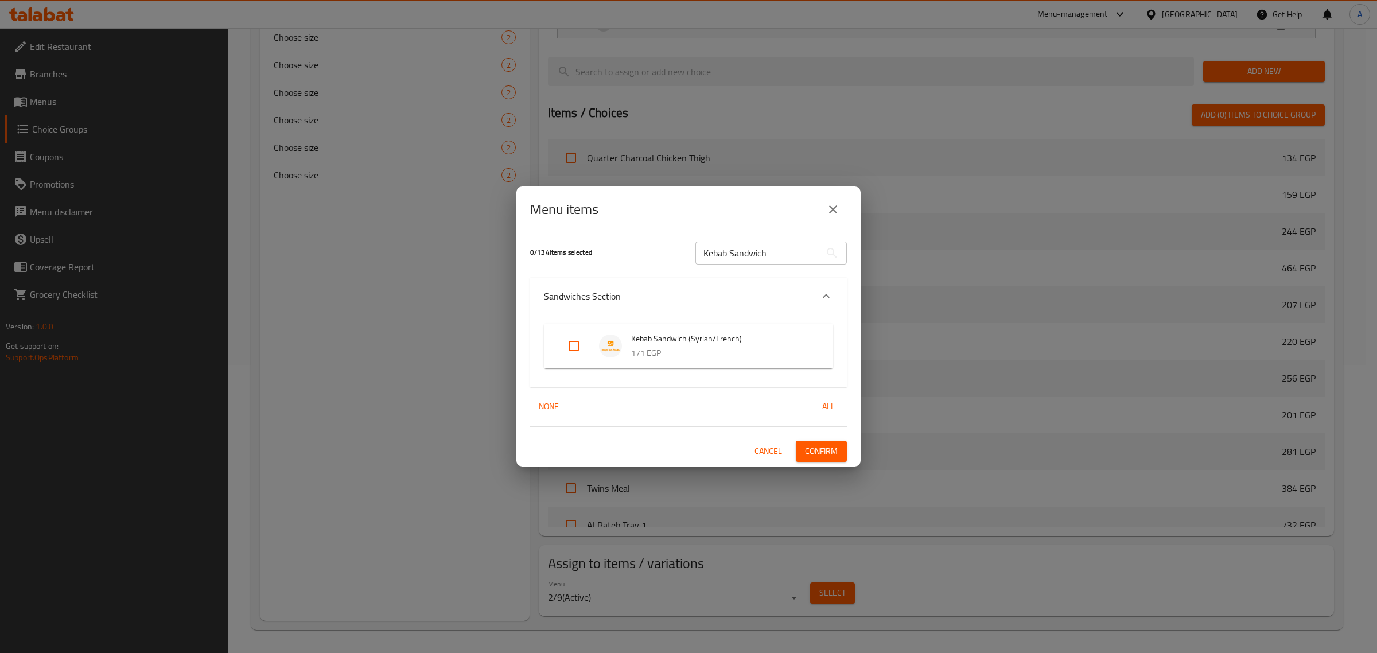
click at [583, 350] on input "Expand" at bounding box center [574, 346] width 28 height 28
checkbox input "true"
click at [828, 451] on span "Confirm" at bounding box center [821, 451] width 33 height 14
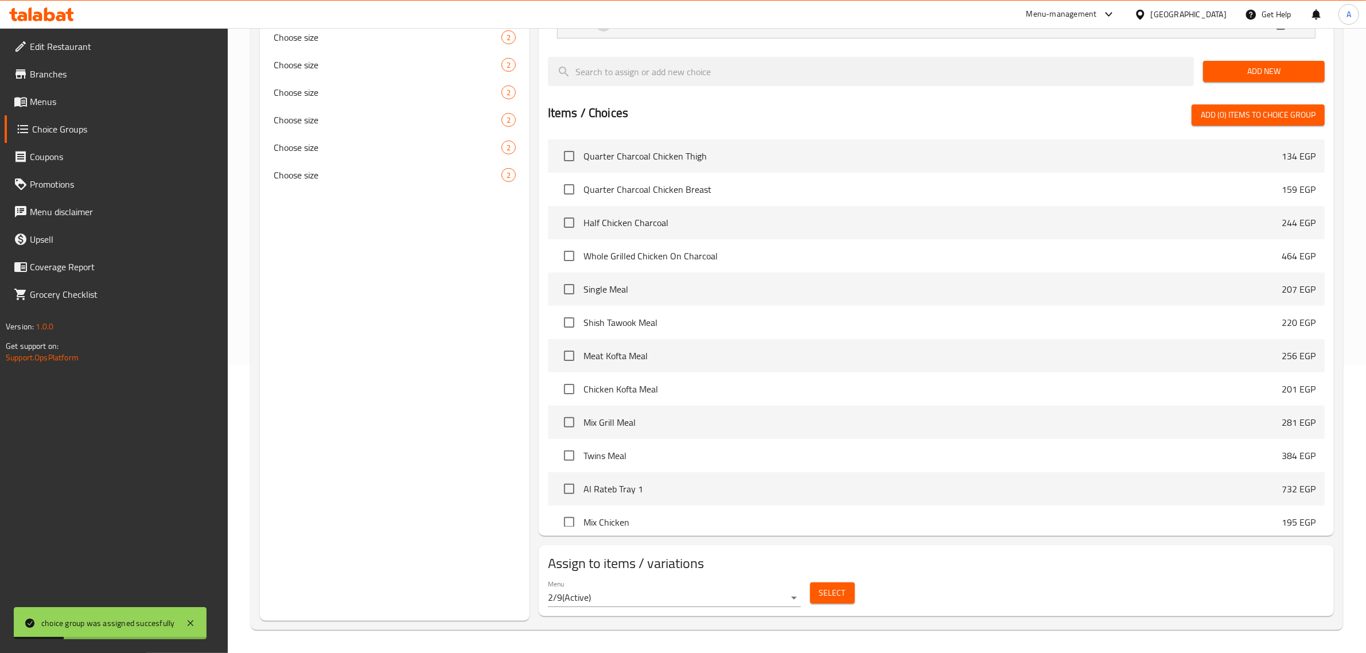
click at [815, 589] on button "Select" at bounding box center [832, 592] width 45 height 21
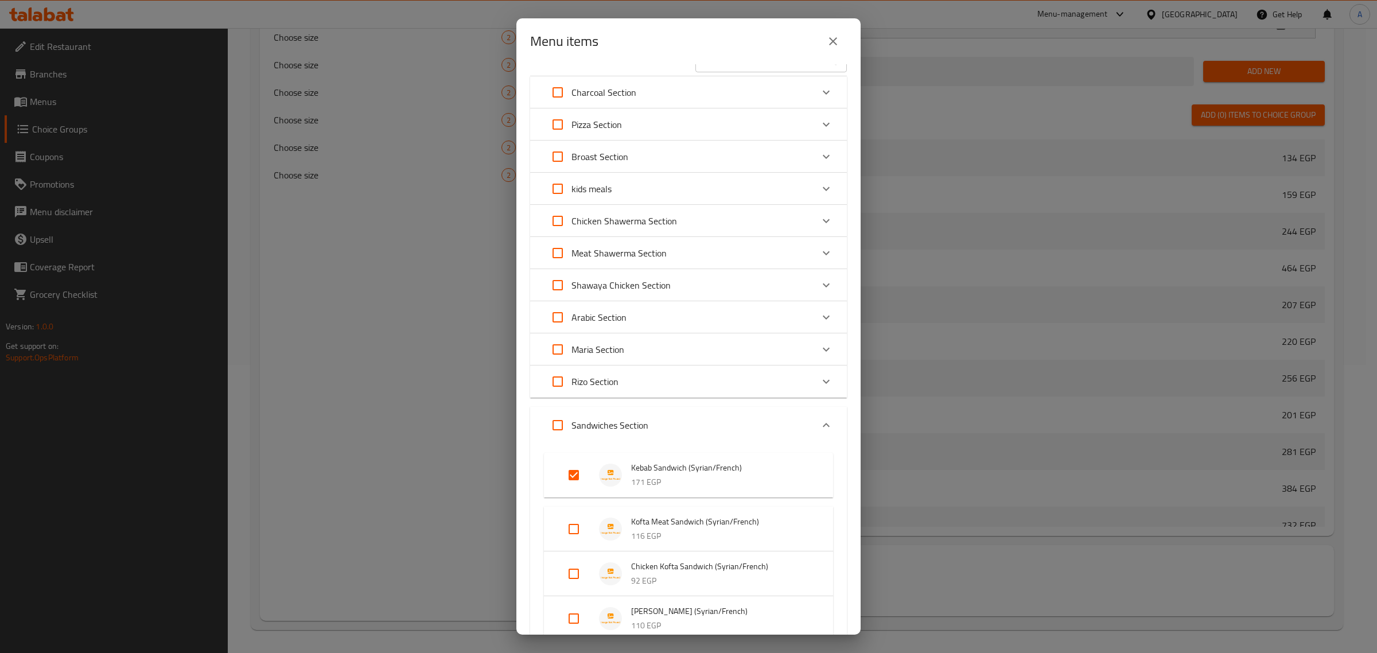
scroll to position [143, 0]
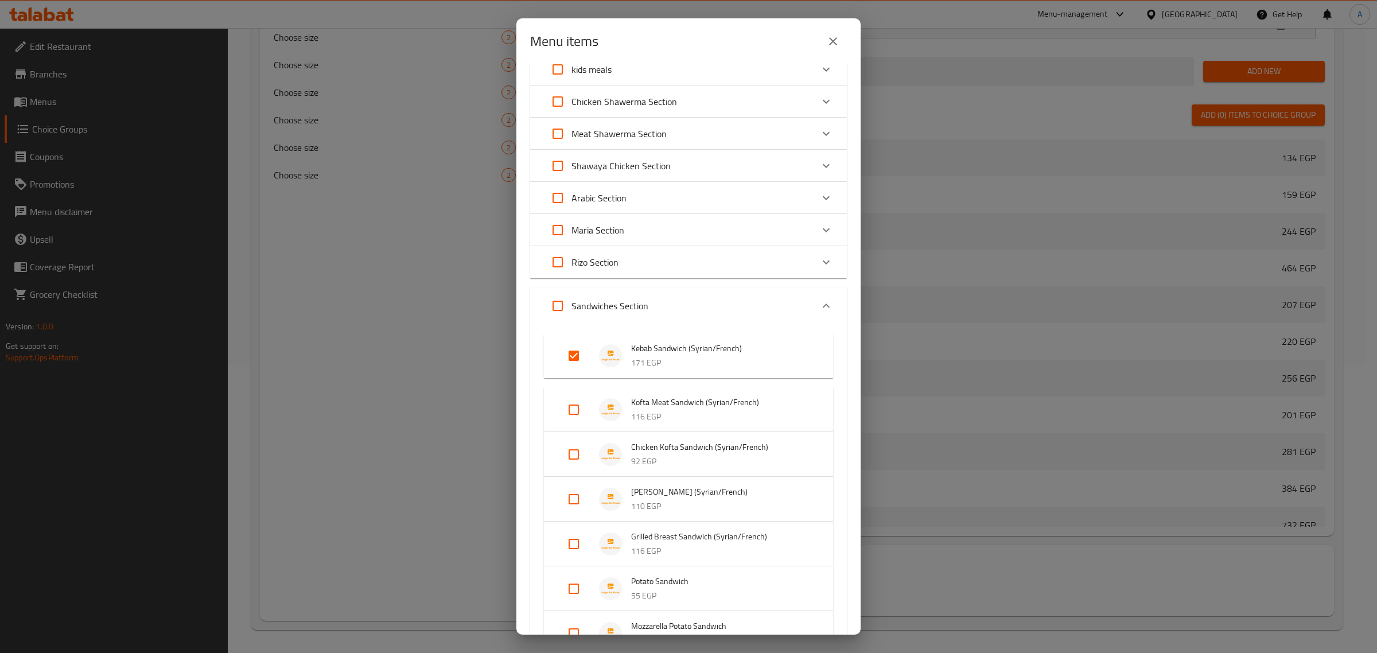
click at [573, 411] on input "Expand" at bounding box center [574, 410] width 28 height 28
checkbox input "true"
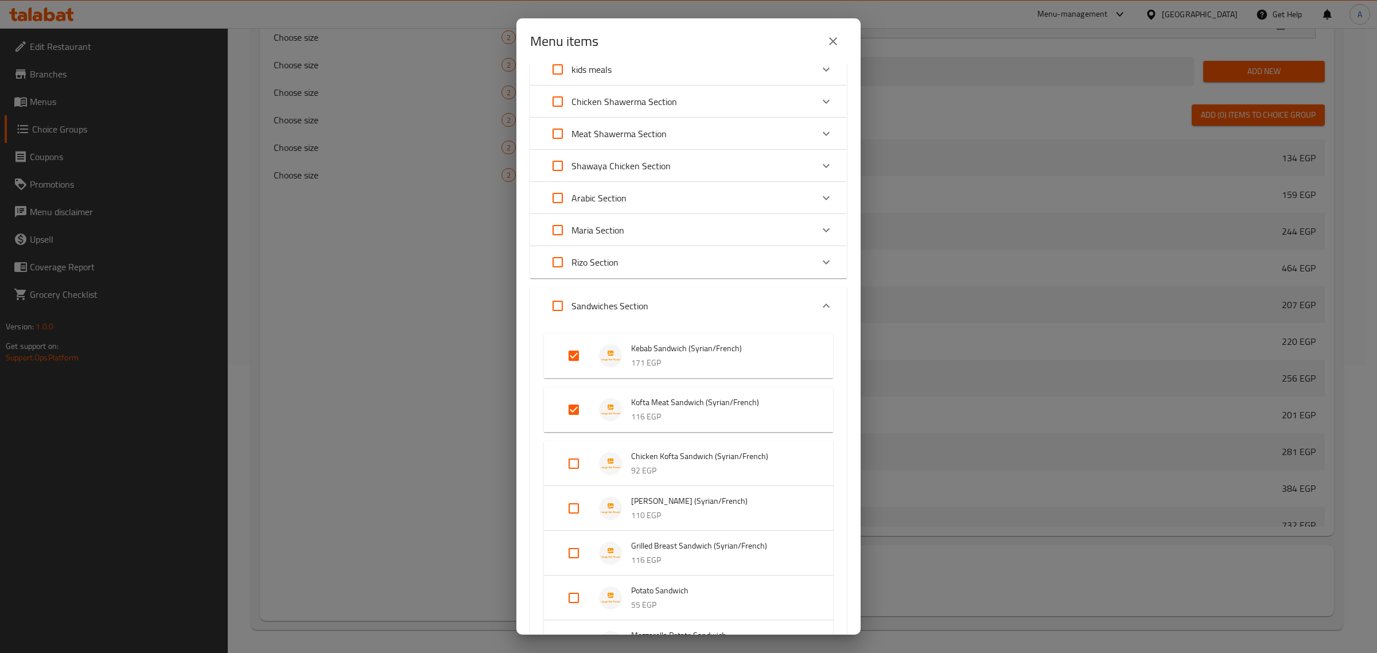
click at [573, 458] on input "Expand" at bounding box center [574, 464] width 28 height 28
checkbox input "true"
click at [574, 526] on input "Expand" at bounding box center [574, 518] width 28 height 28
checkbox input "true"
click at [578, 571] on input "Expand" at bounding box center [574, 572] width 28 height 28
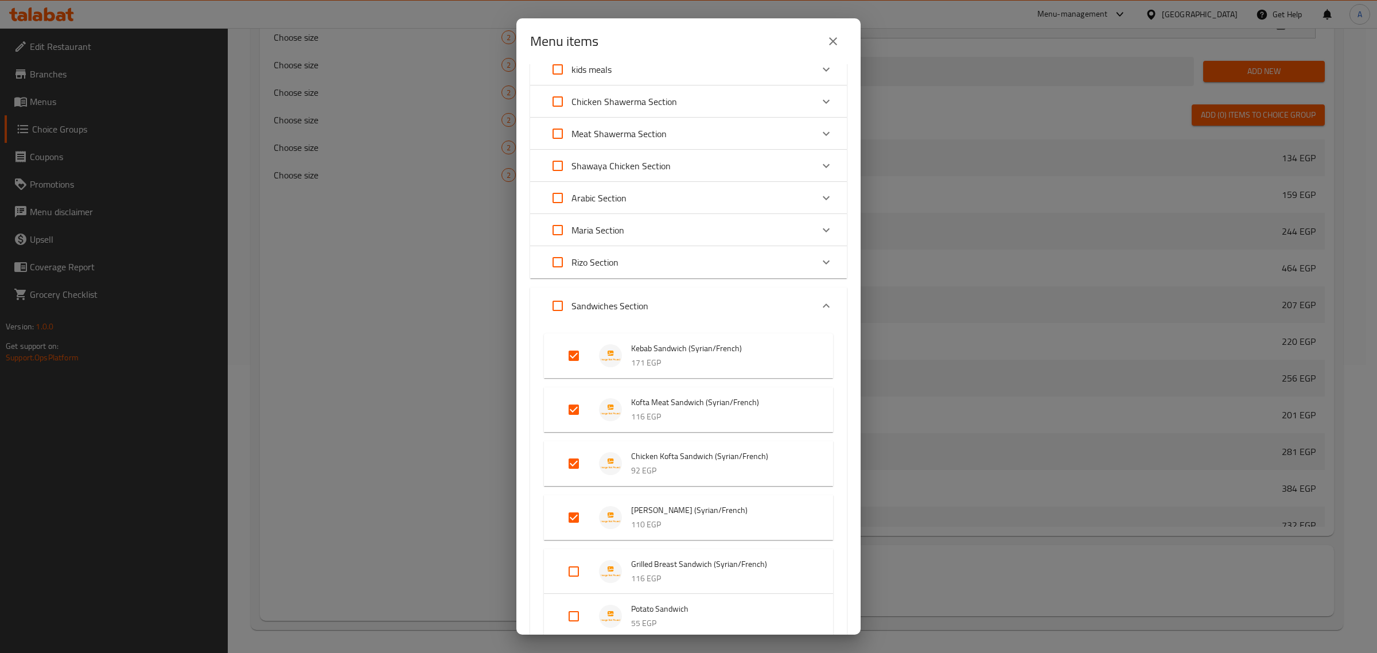
checkbox input "true"
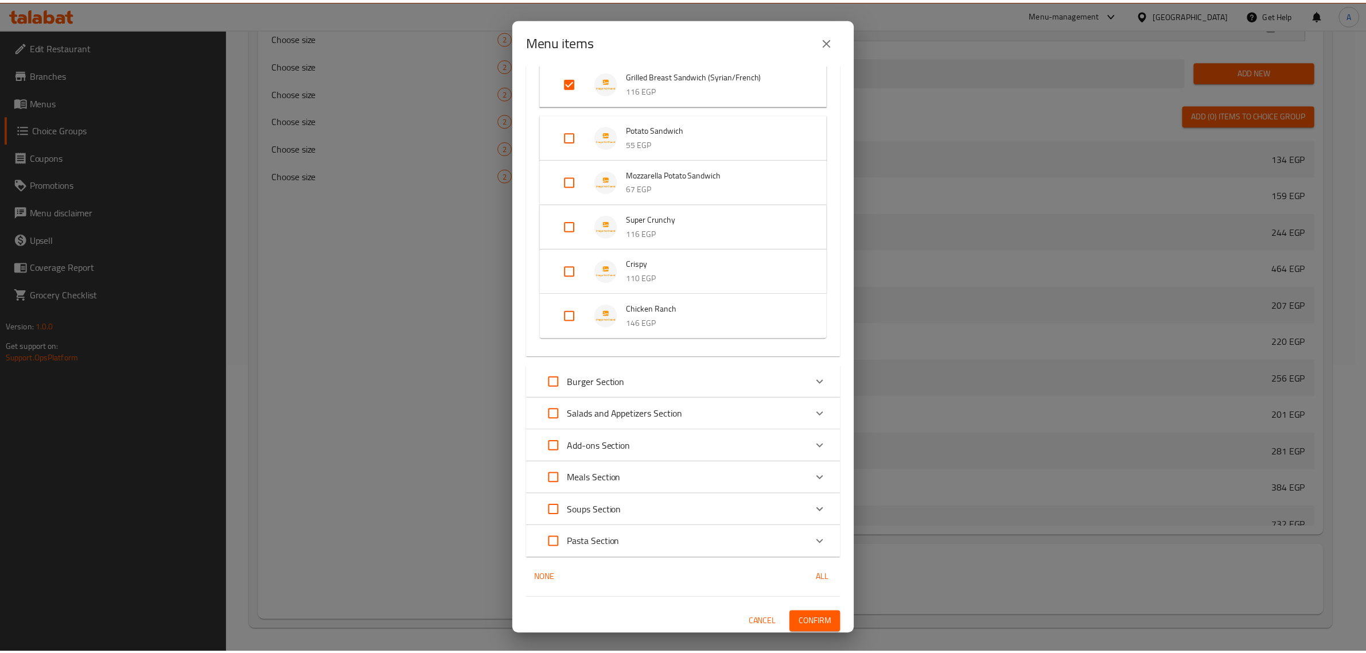
scroll to position [634, 0]
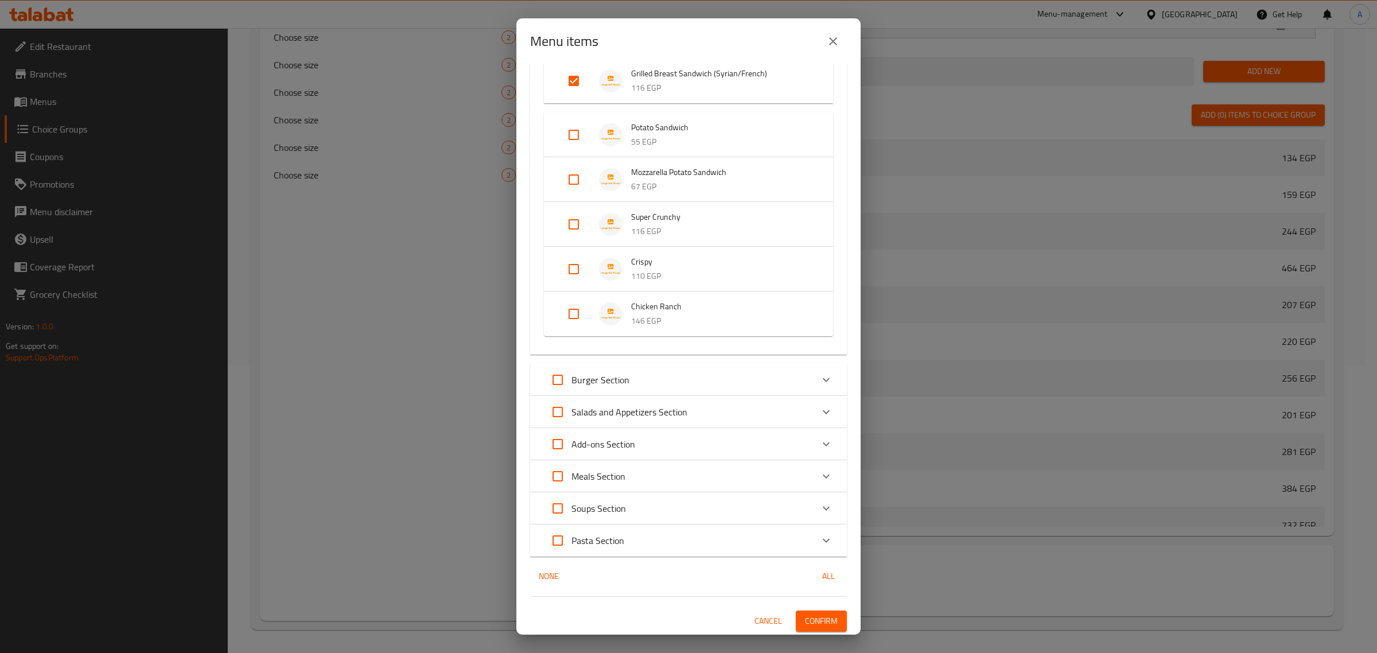
click at [820, 617] on span "Confirm" at bounding box center [821, 621] width 33 height 14
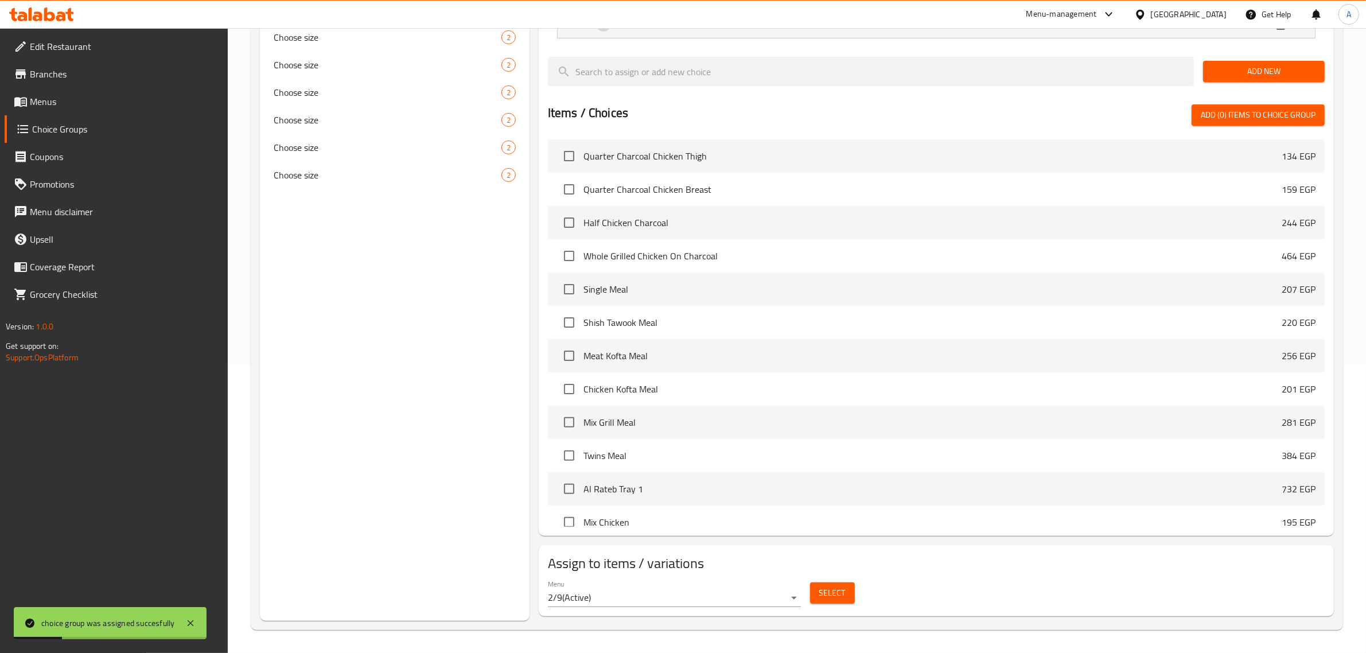
scroll to position [0, 0]
